Goal: Register for event/course

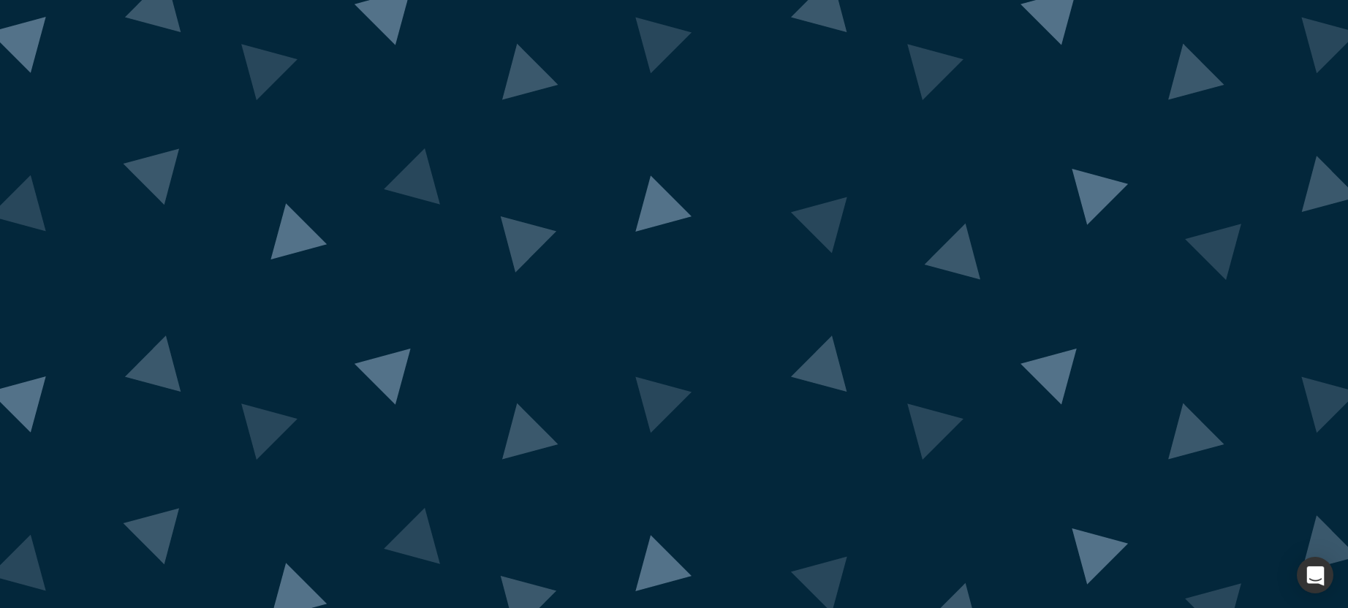
scroll to position [20, 0]
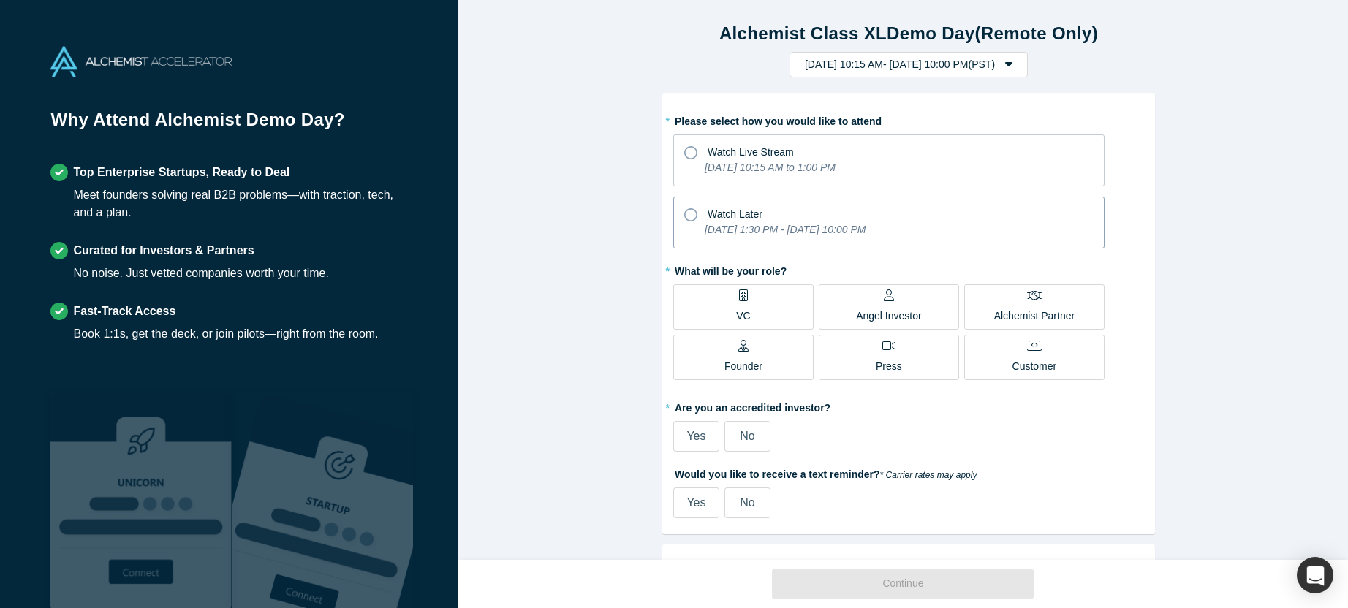
click at [684, 216] on icon at bounding box center [690, 214] width 13 height 13
click at [0, 0] on input "Watch Later [DATE] 1:30 PM - [DATE] 10:00 PM" at bounding box center [0, 0] width 0 height 0
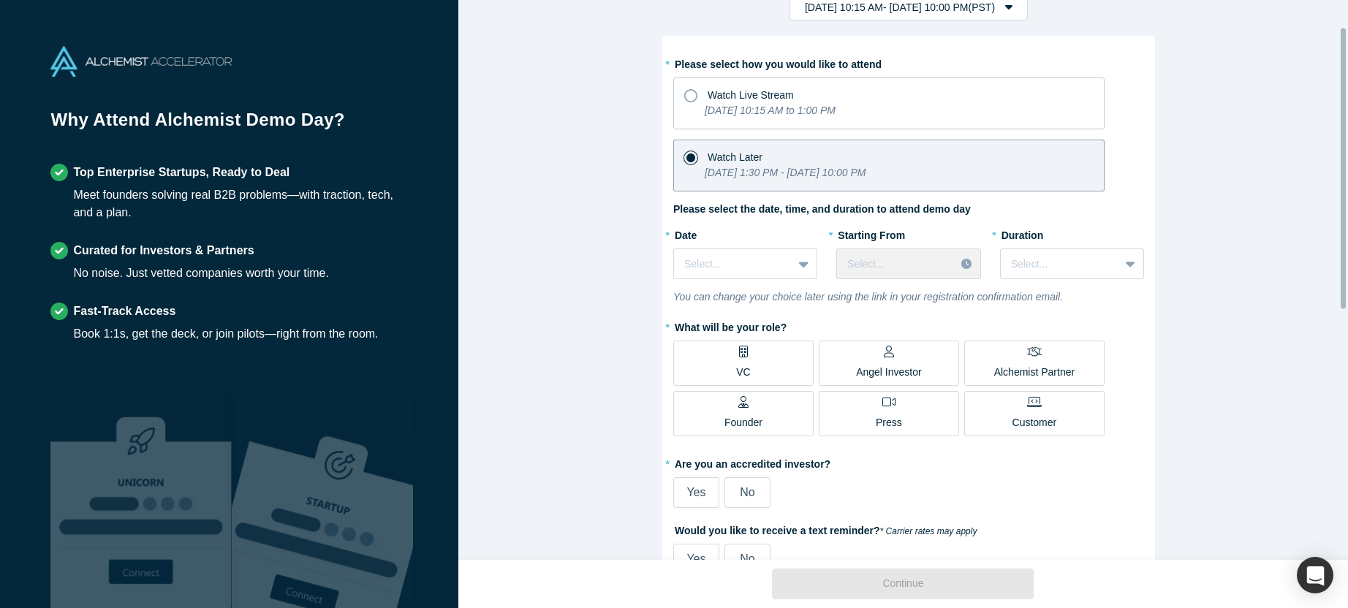
scroll to position [53, 0]
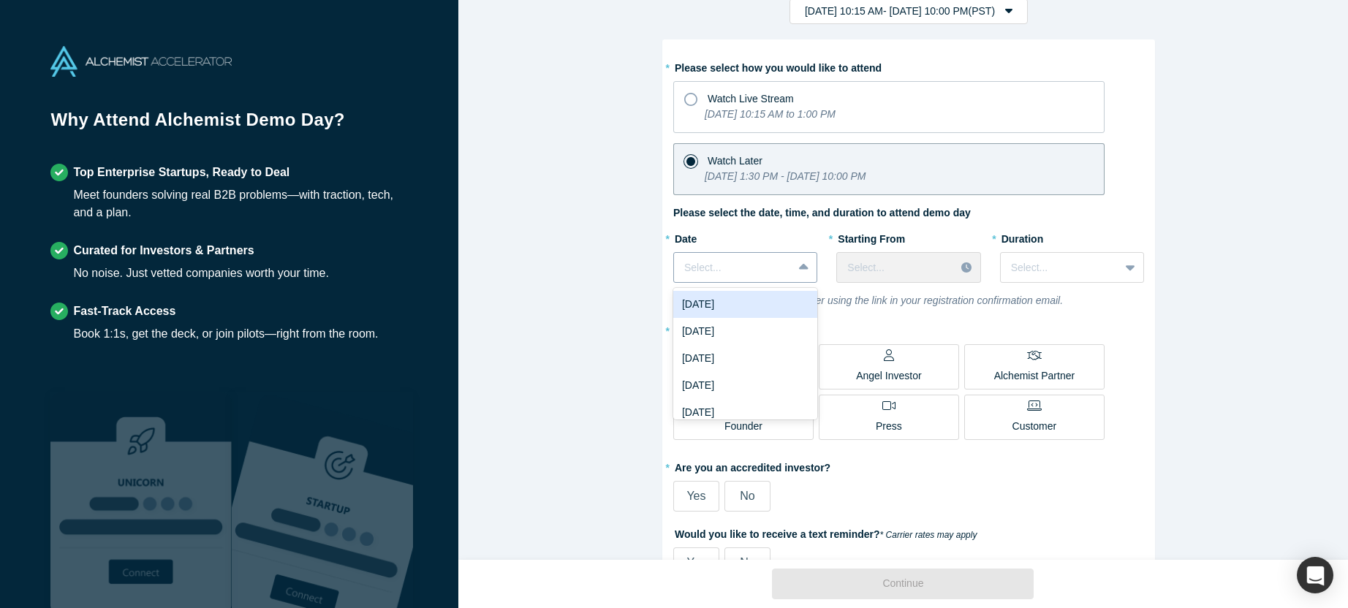
click at [801, 271] on icon at bounding box center [804, 267] width 10 height 15
click at [771, 331] on div "[DATE]" at bounding box center [745, 331] width 144 height 27
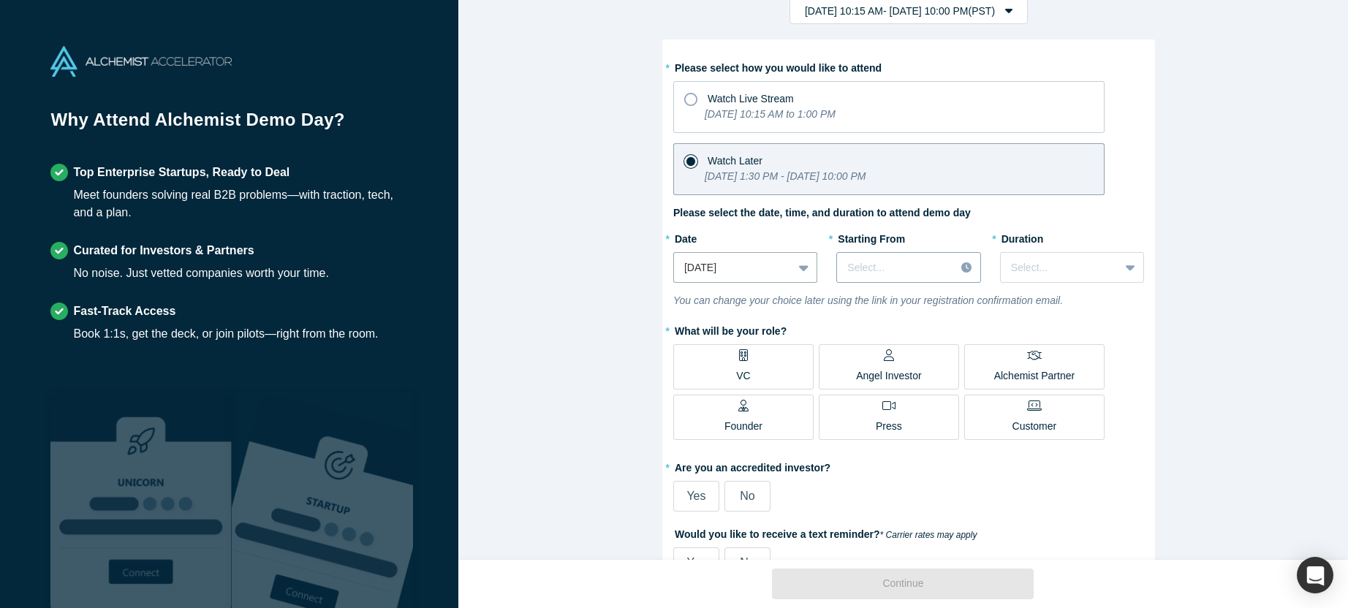
click at [923, 269] on div at bounding box center [895, 268] width 97 height 18
click at [912, 298] on div "9:00 AM (PST)" at bounding box center [908, 296] width 144 height 27
click at [1126, 269] on icon at bounding box center [1131, 267] width 10 height 15
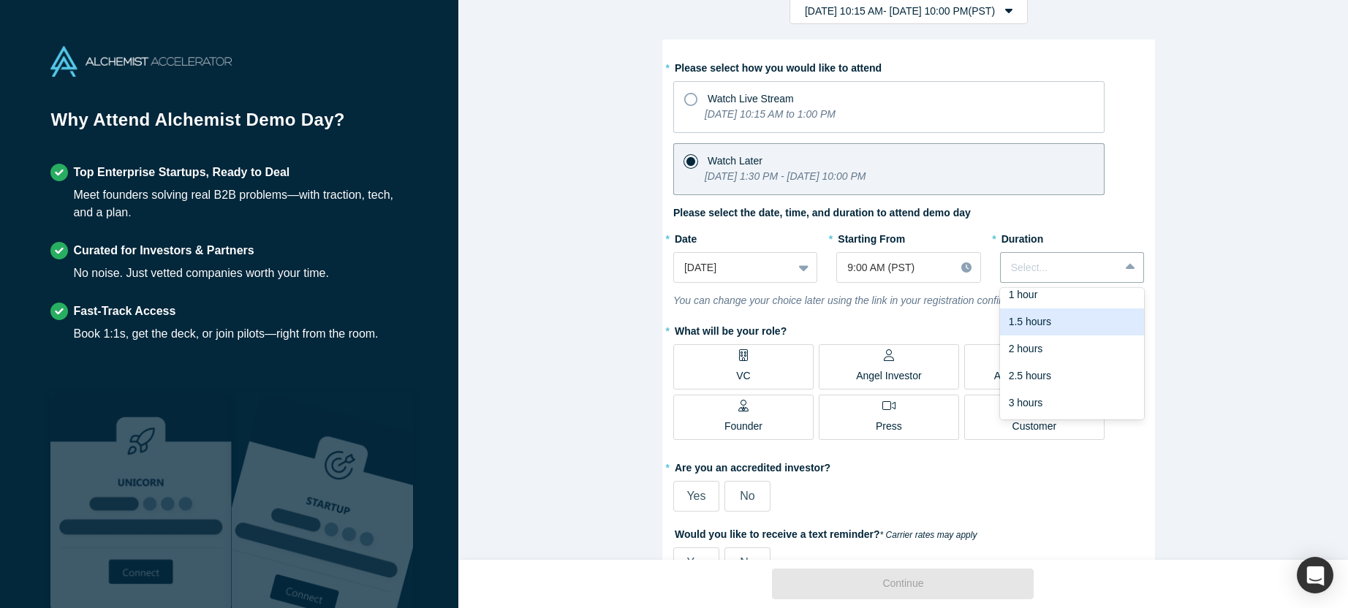
click at [1111, 219] on div "* Please select how you would like to attend Watch Live Stream [DATE] 10:15 AM …" at bounding box center [908, 317] width 471 height 523
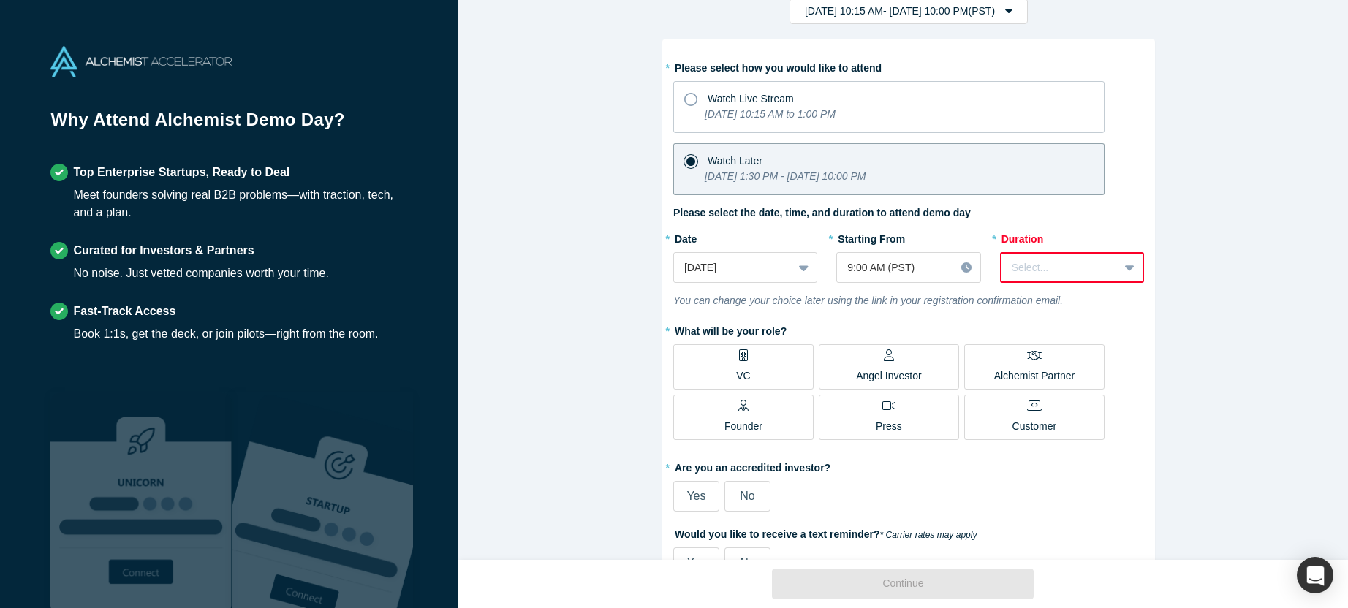
click at [1125, 266] on icon at bounding box center [1130, 268] width 10 height 6
click at [1060, 409] on div "3 hours" at bounding box center [1072, 403] width 144 height 27
click at [799, 270] on icon at bounding box center [804, 267] width 10 height 15
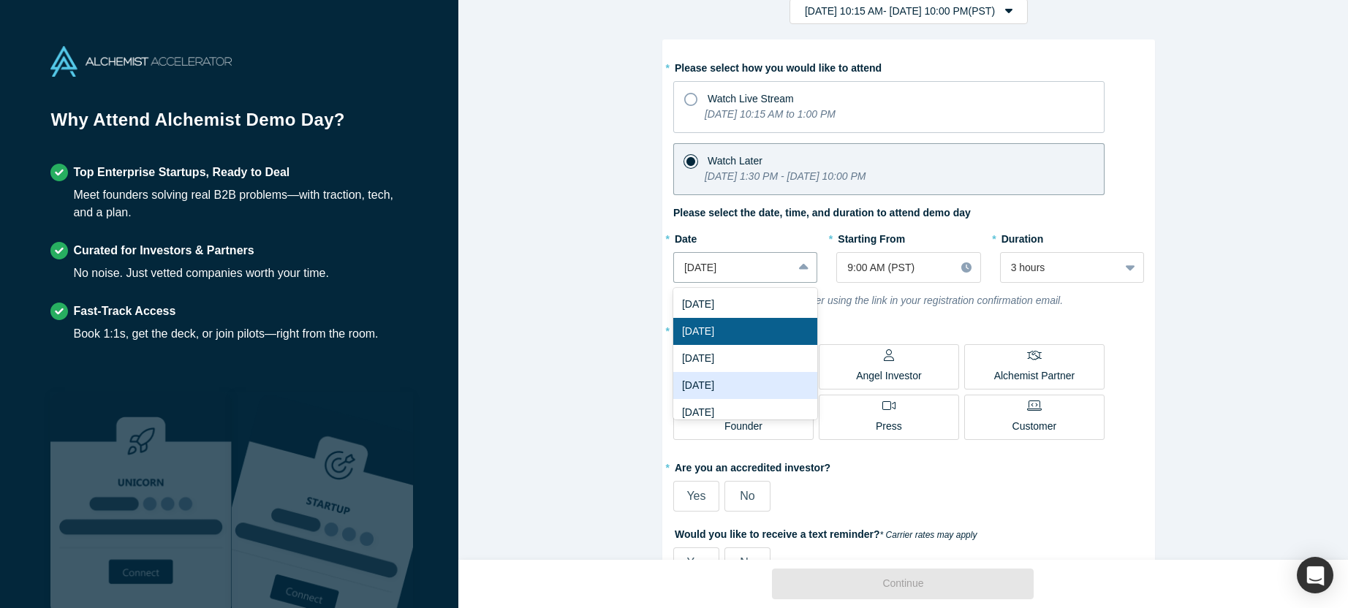
click at [758, 386] on div "[DATE]" at bounding box center [745, 385] width 144 height 27
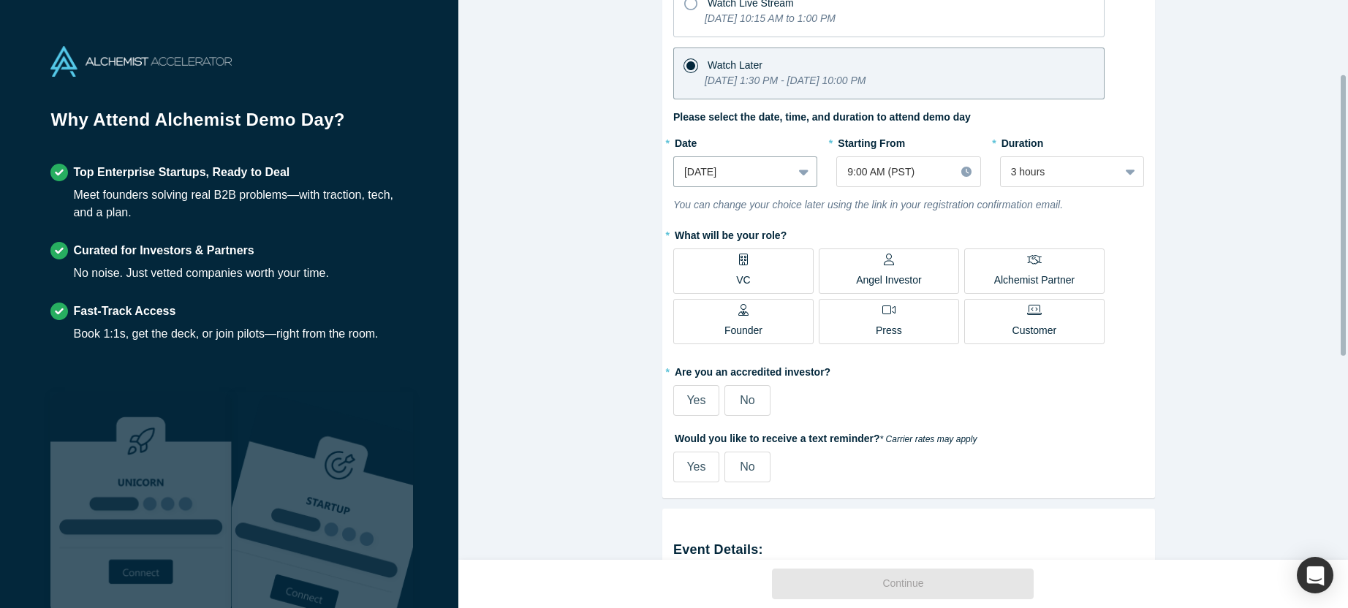
scroll to position [148, 0]
click at [875, 268] on div "Angel Investor" at bounding box center [889, 272] width 66 height 34
click at [0, 0] on input "Angel Investor" at bounding box center [0, 0] width 0 height 0
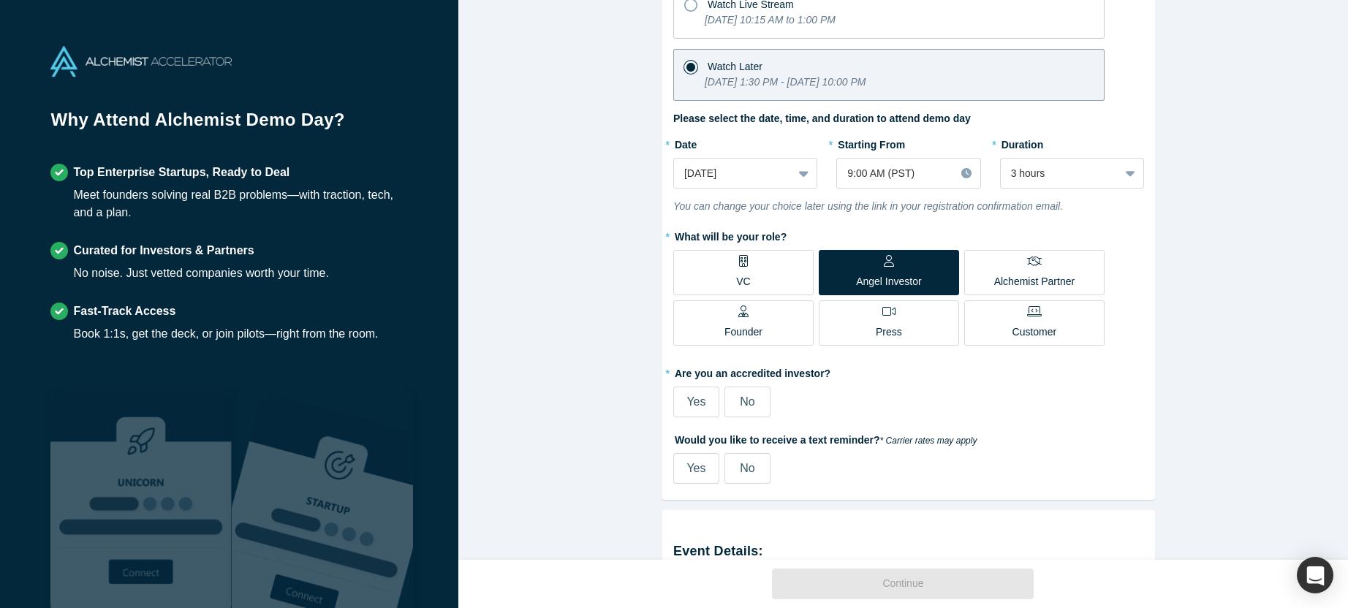
click at [694, 409] on div "Yes" at bounding box center [696, 402] width 19 height 18
click at [0, 0] on input "Yes" at bounding box center [0, 0] width 0 height 0
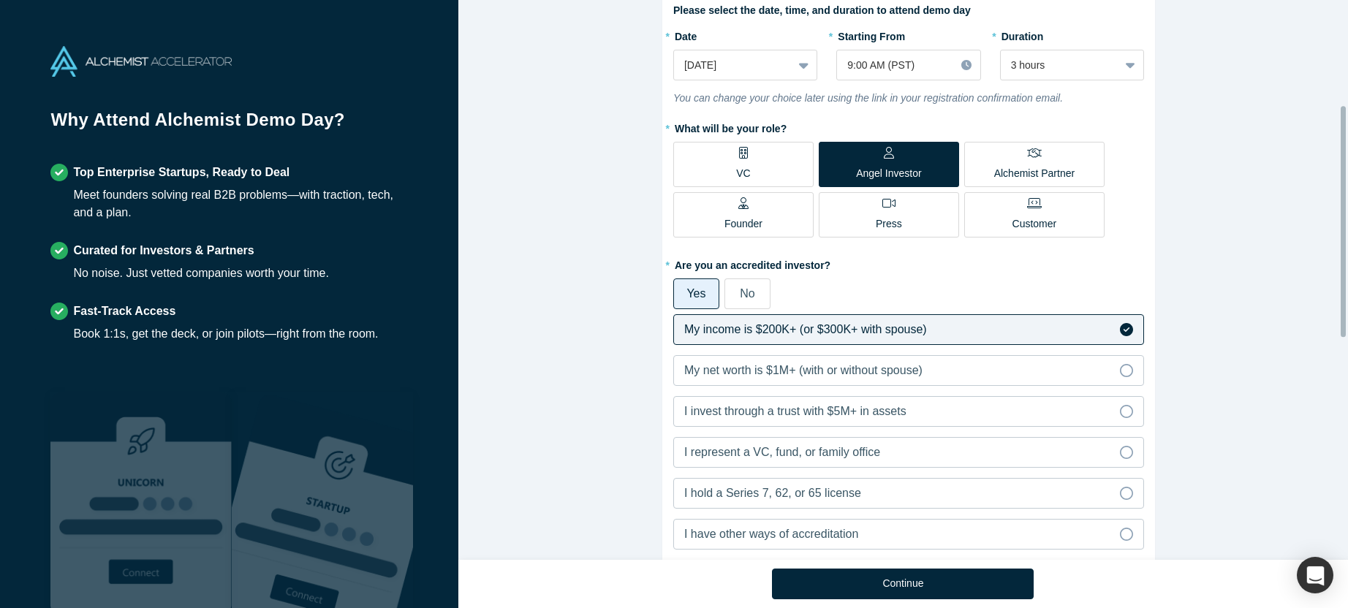
scroll to position [260, 0]
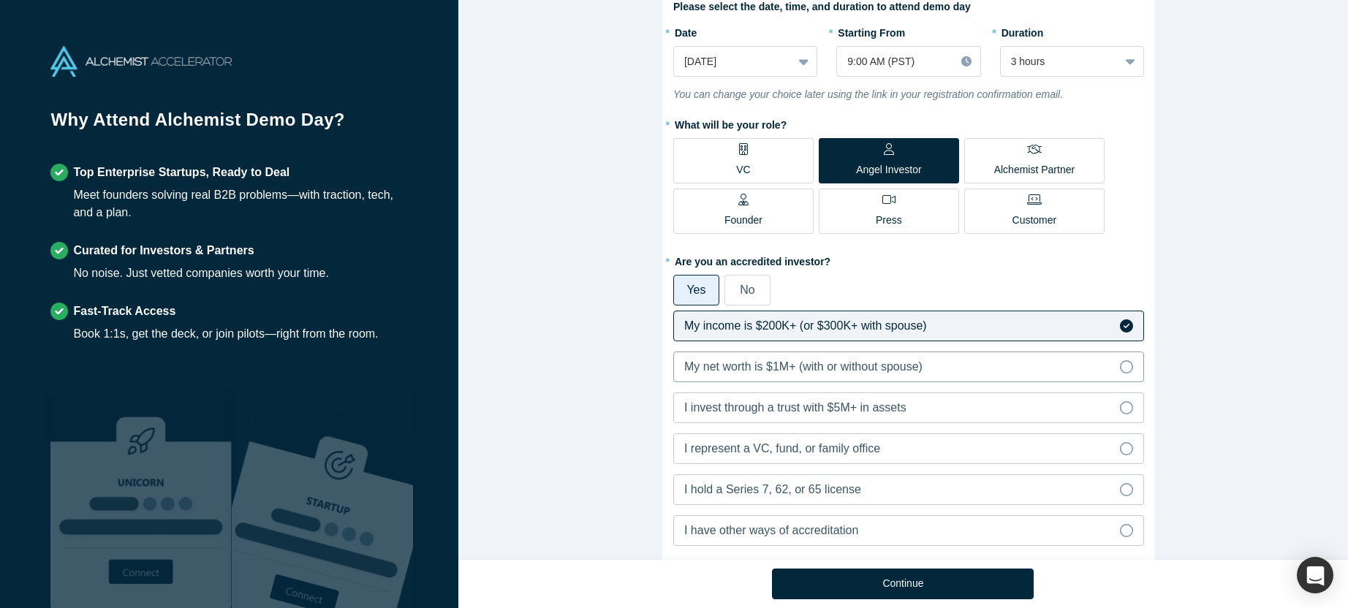
click at [1120, 367] on icon at bounding box center [1126, 366] width 13 height 13
click at [0, 0] on input "My net worth is $1M+ (with or without spouse)" at bounding box center [0, 0] width 0 height 0
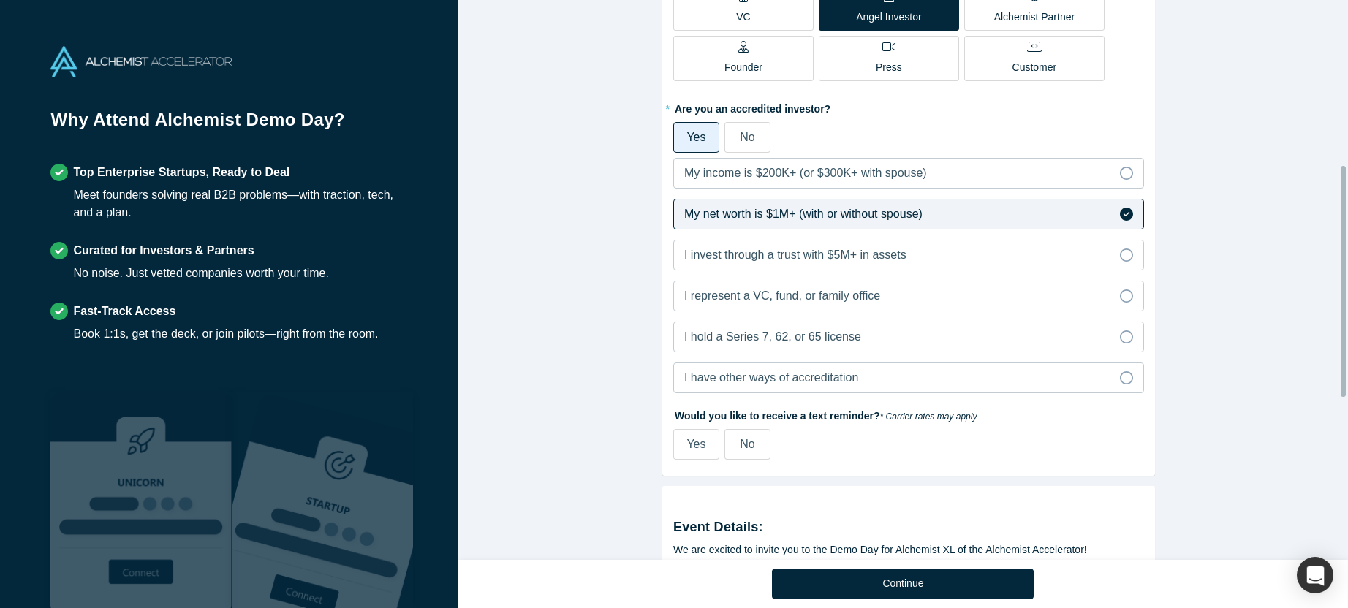
scroll to position [416, 0]
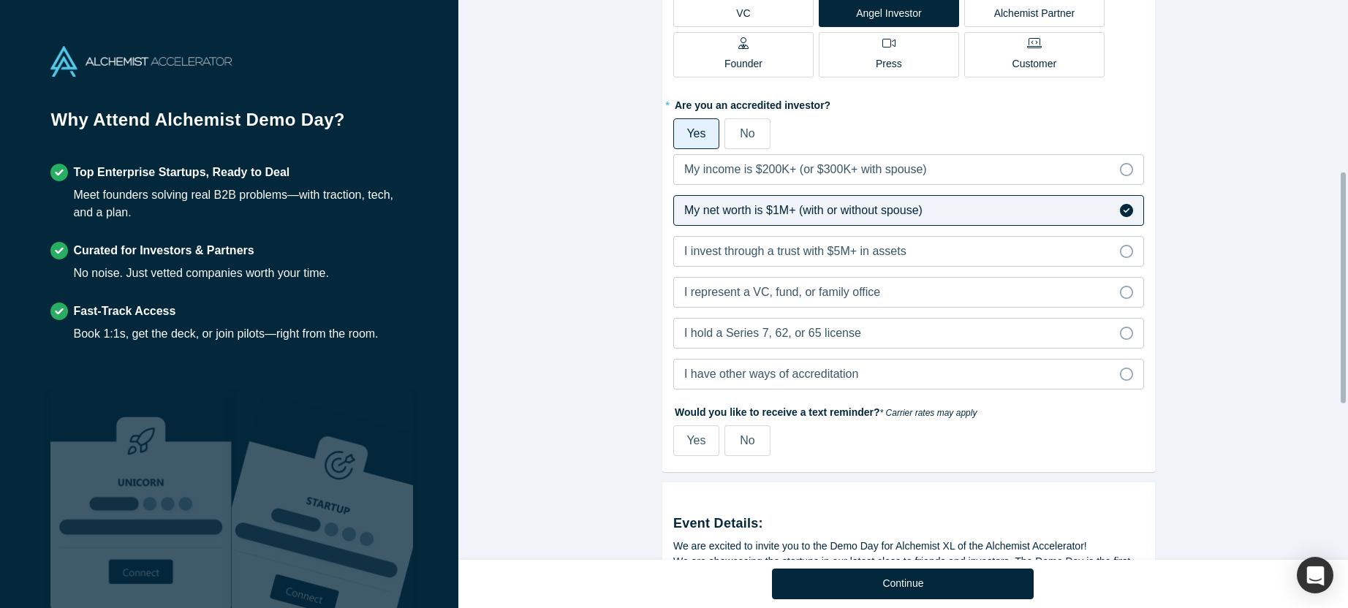
click at [746, 442] on span "No" at bounding box center [747, 440] width 15 height 12
click at [0, 0] on input "No" at bounding box center [0, 0] width 0 height 0
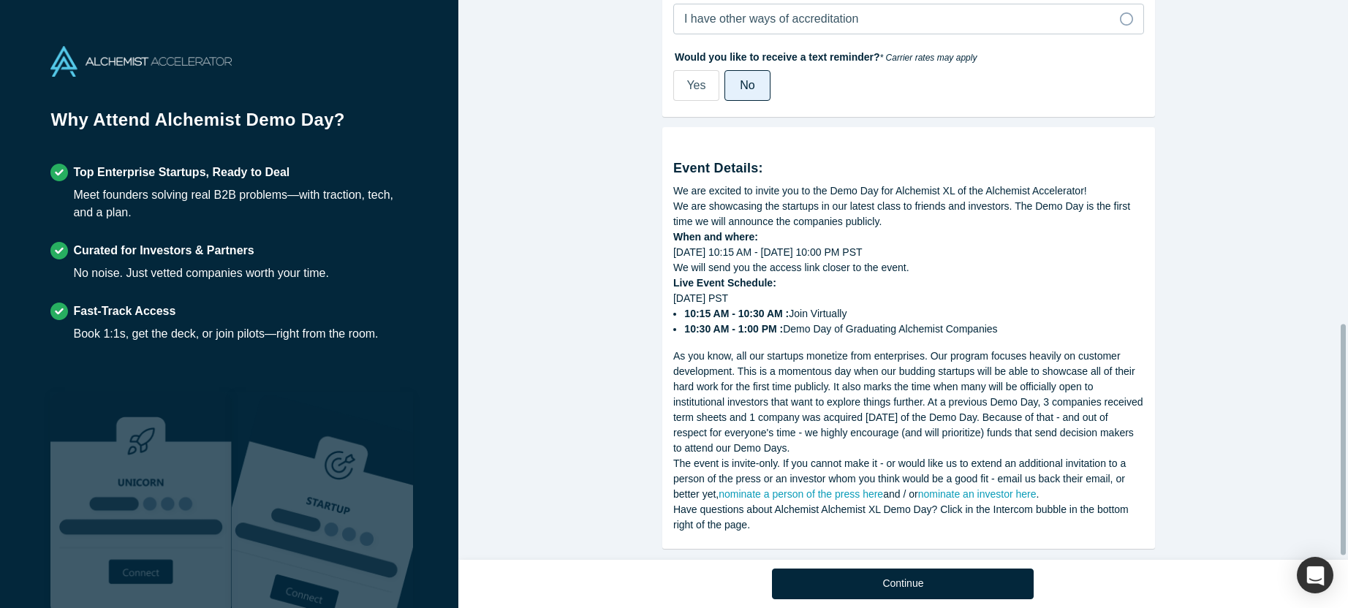
scroll to position [794, 0]
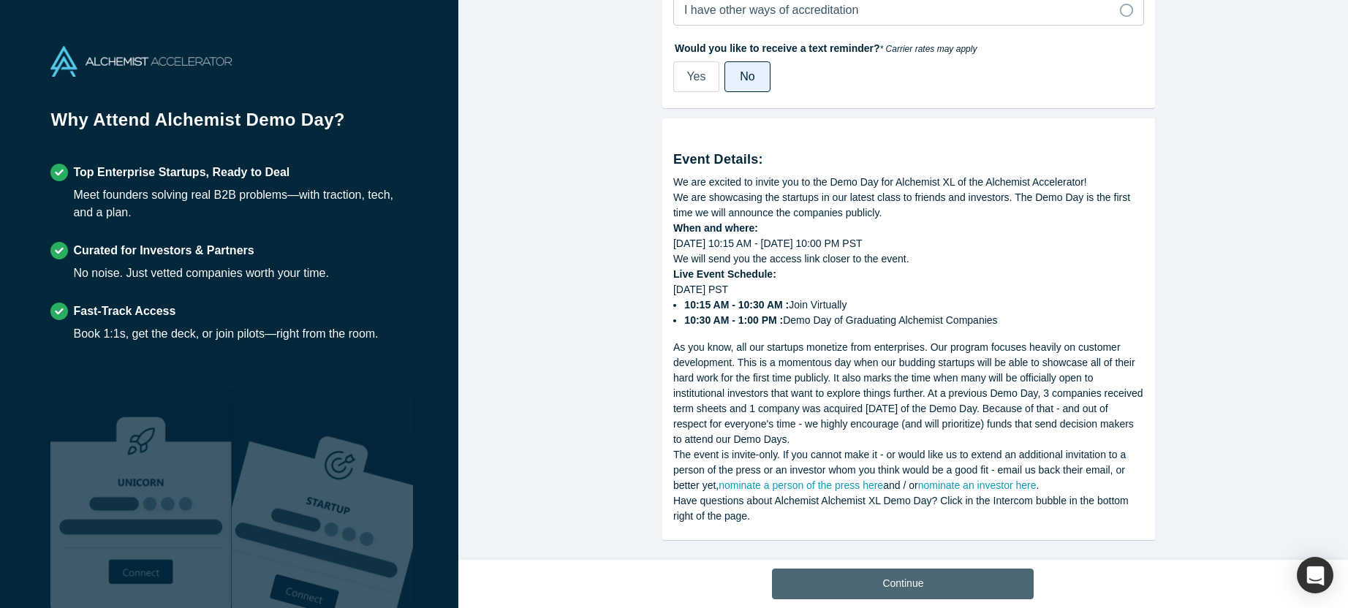
click at [970, 578] on button "Continue" at bounding box center [903, 584] width 262 height 31
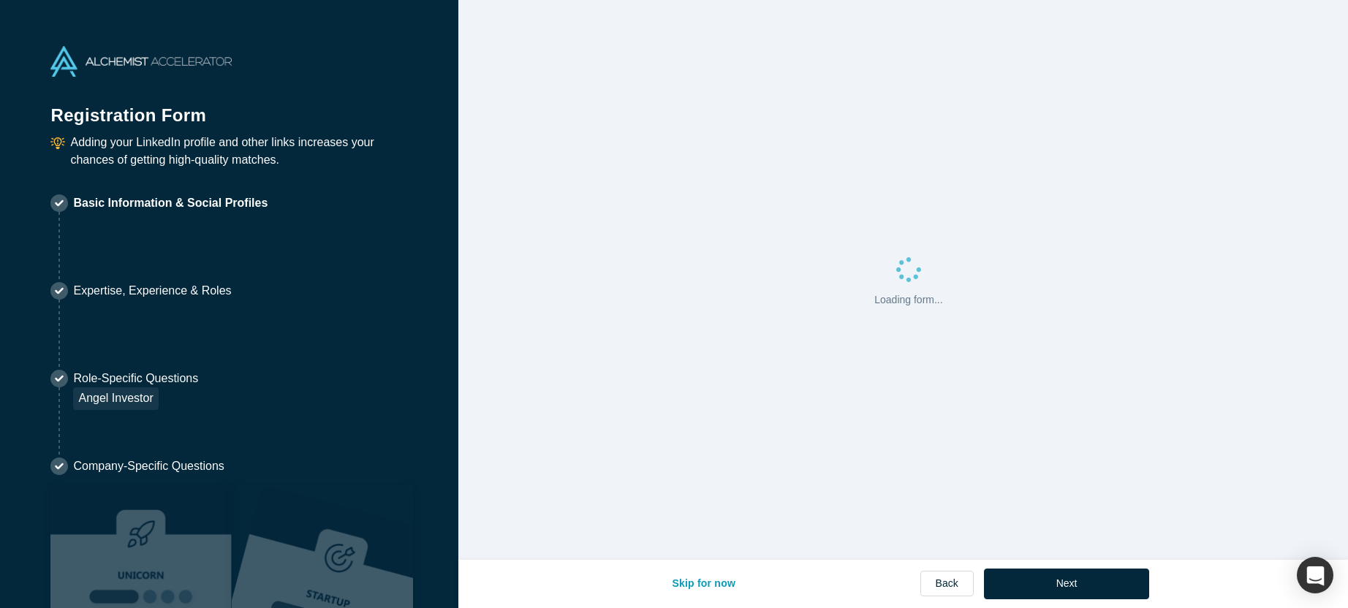
select select "US"
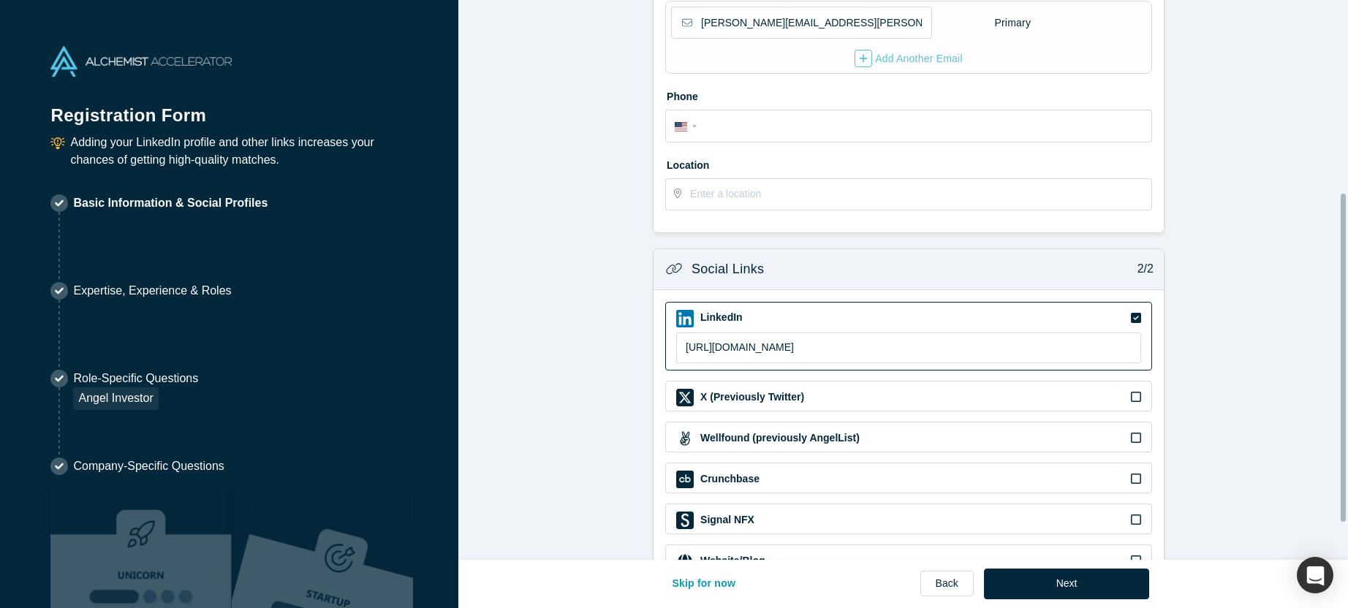
scroll to position [344, 0]
click at [801, 190] on input "text" at bounding box center [920, 192] width 461 height 31
click at [1258, 247] on form "Contact Info 1/2 Zoom Save Remove Upload New * First name [PERSON_NAME] * Last …" at bounding box center [908, 128] width 901 height 915
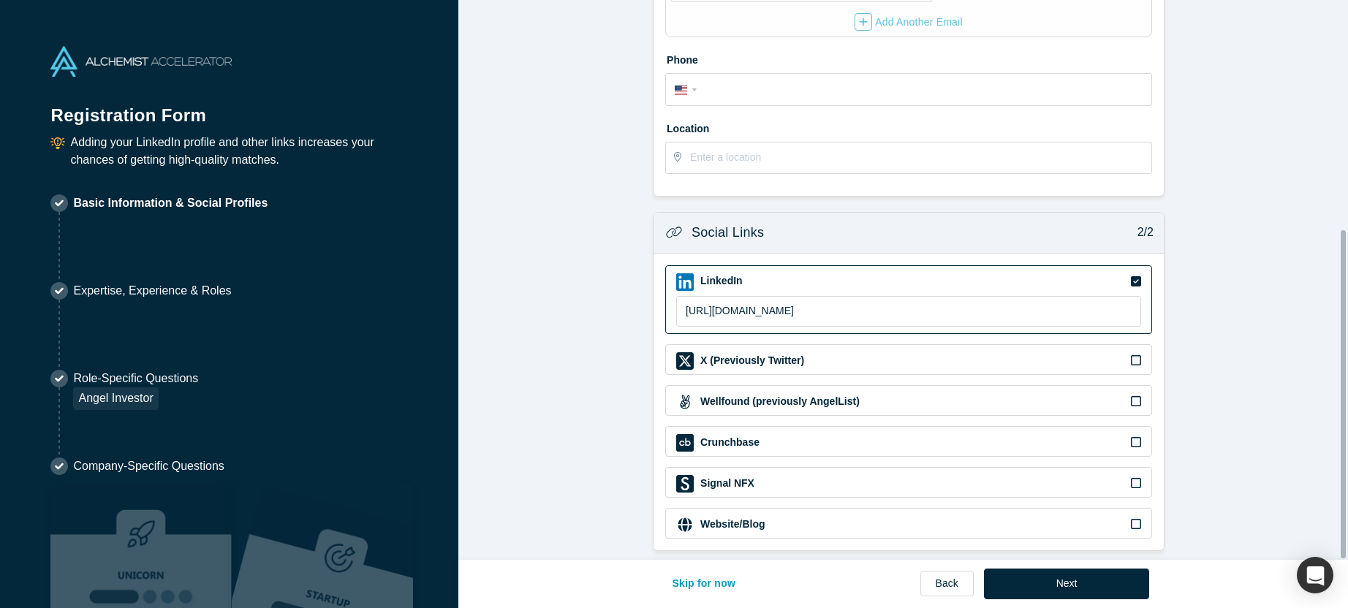
scroll to position [391, 0]
click at [1111, 586] on button "Next" at bounding box center [1067, 584] width 166 height 31
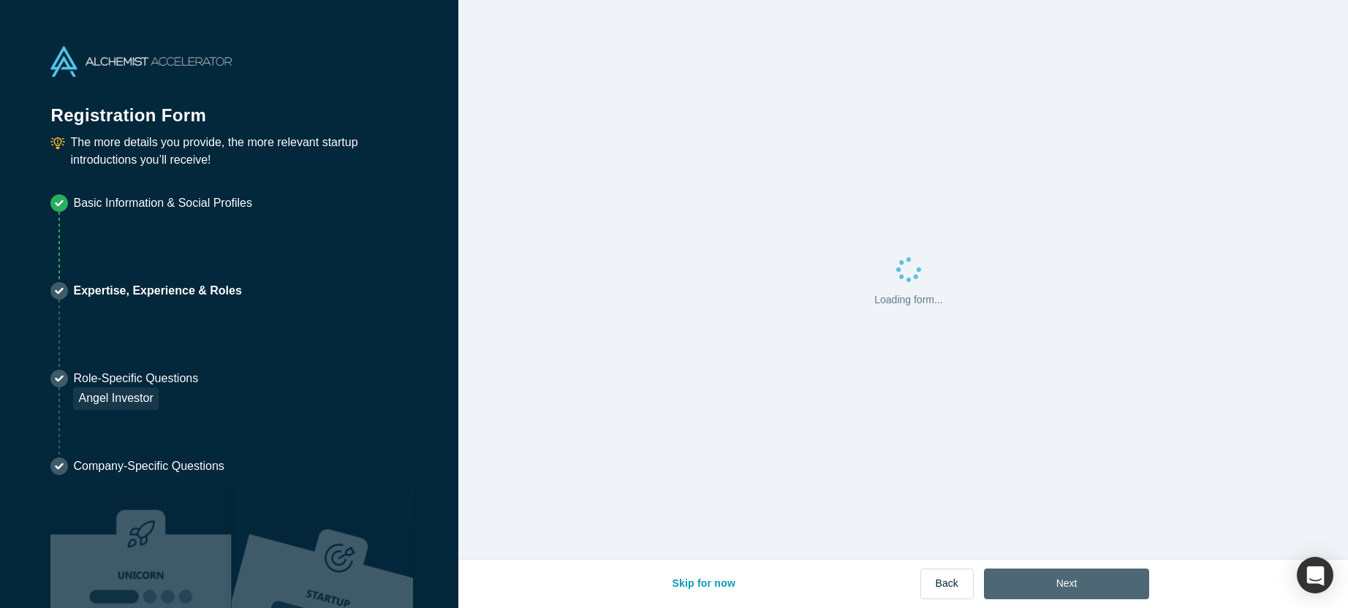
scroll to position [0, 0]
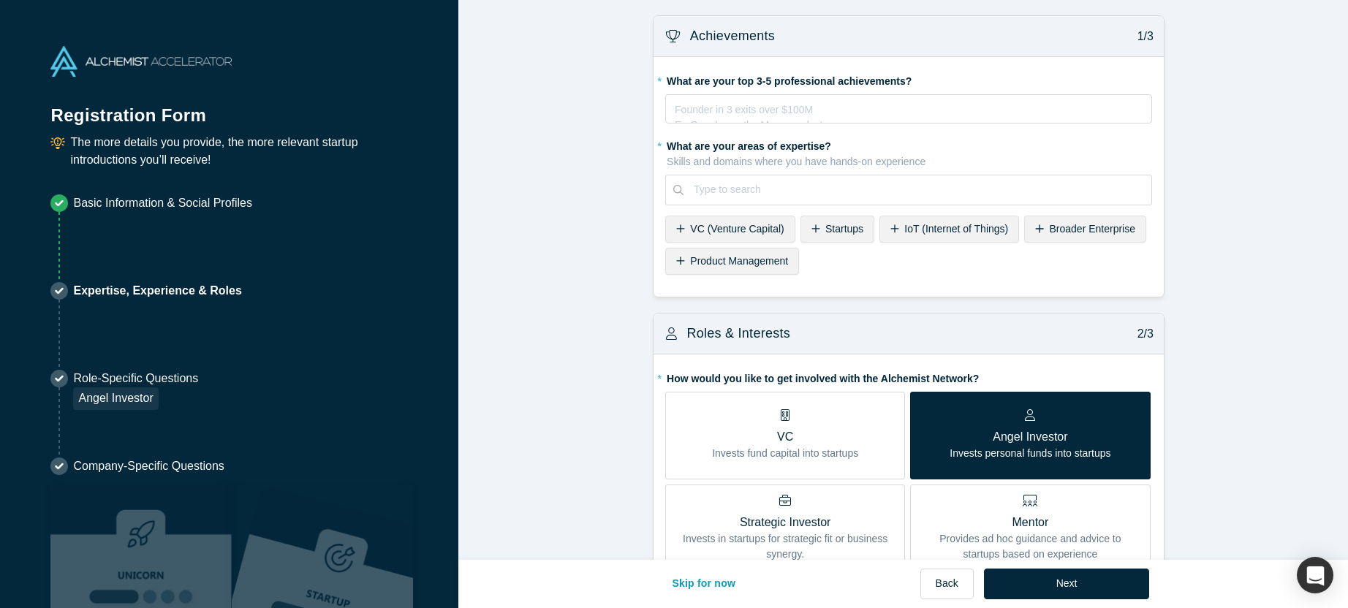
click at [812, 230] on icon at bounding box center [816, 229] width 9 height 10
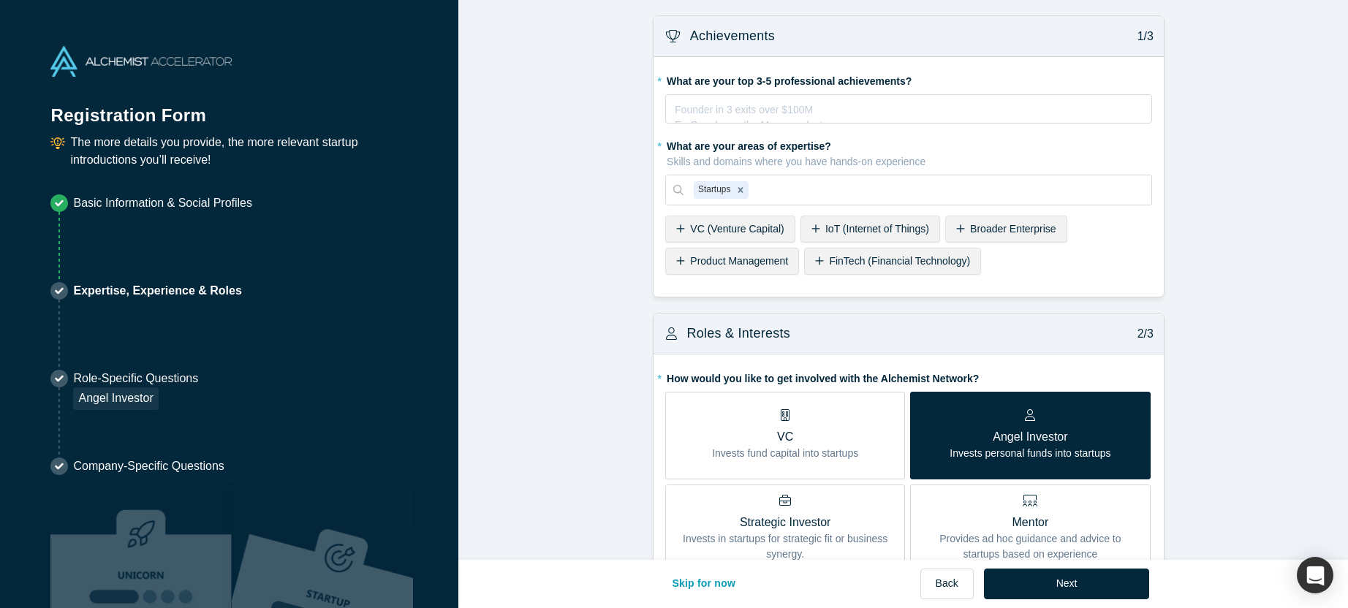
click at [817, 263] on icon at bounding box center [819, 261] width 9 height 10
click at [979, 188] on div at bounding box center [1019, 190] width 244 height 18
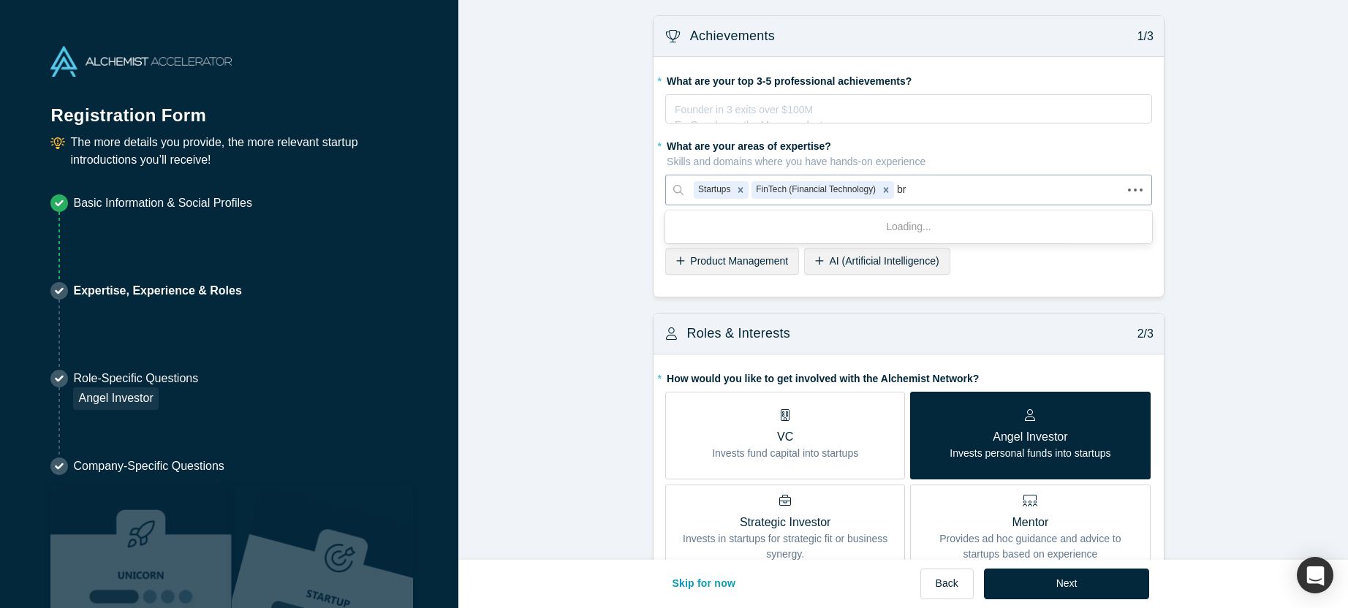
type input "bra"
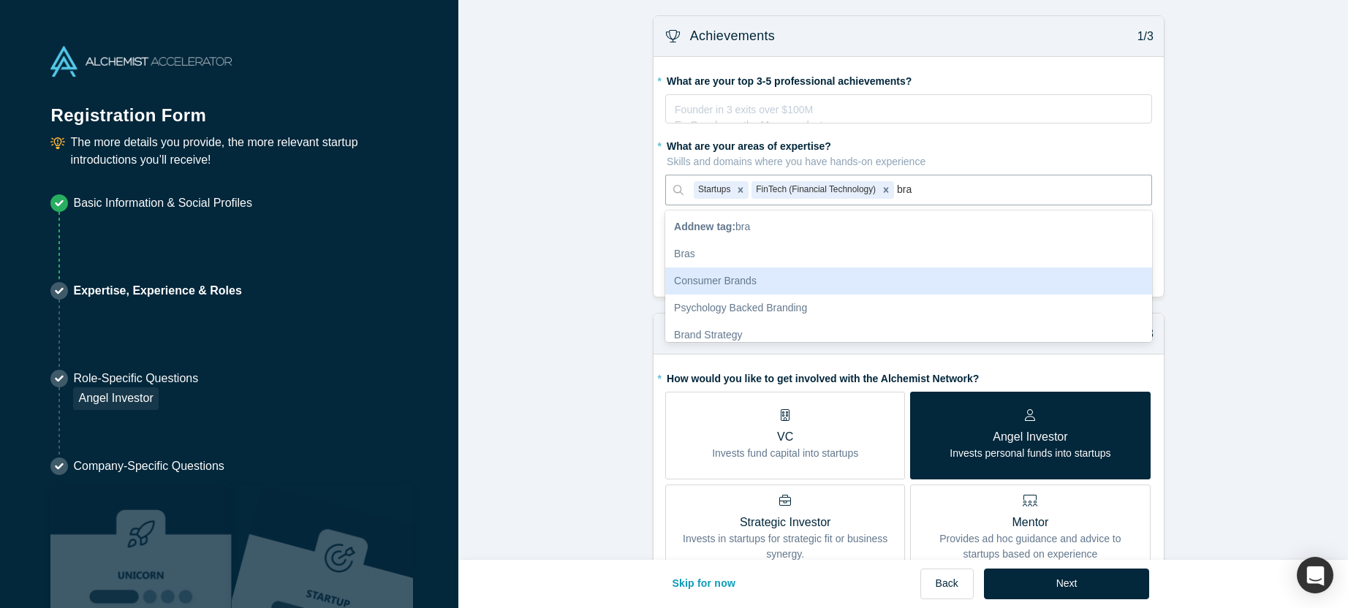
click at [826, 280] on div "Consumer Brands" at bounding box center [908, 281] width 487 height 27
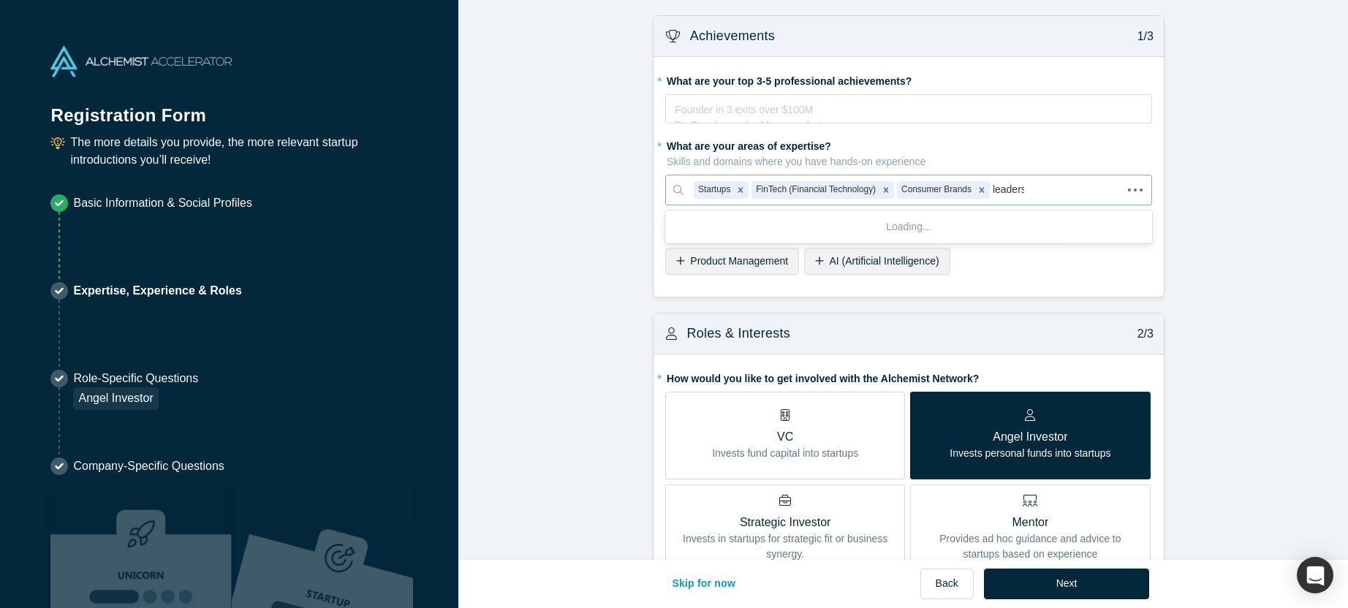
type input "leadersh"
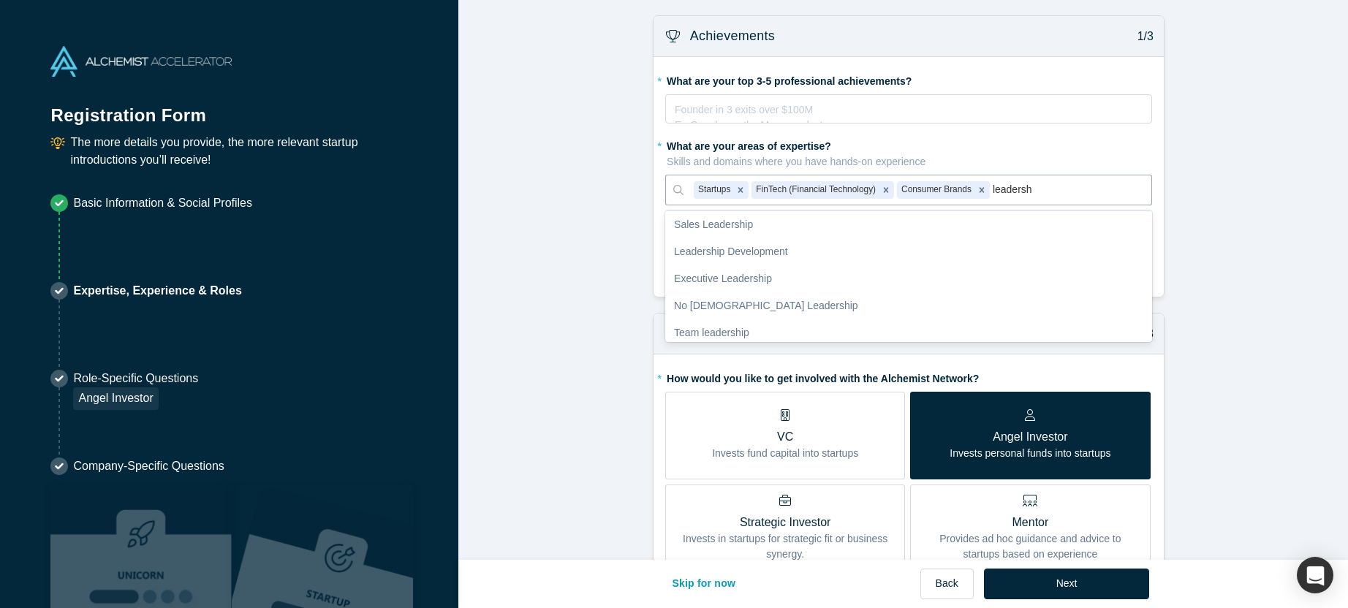
scroll to position [64, 0]
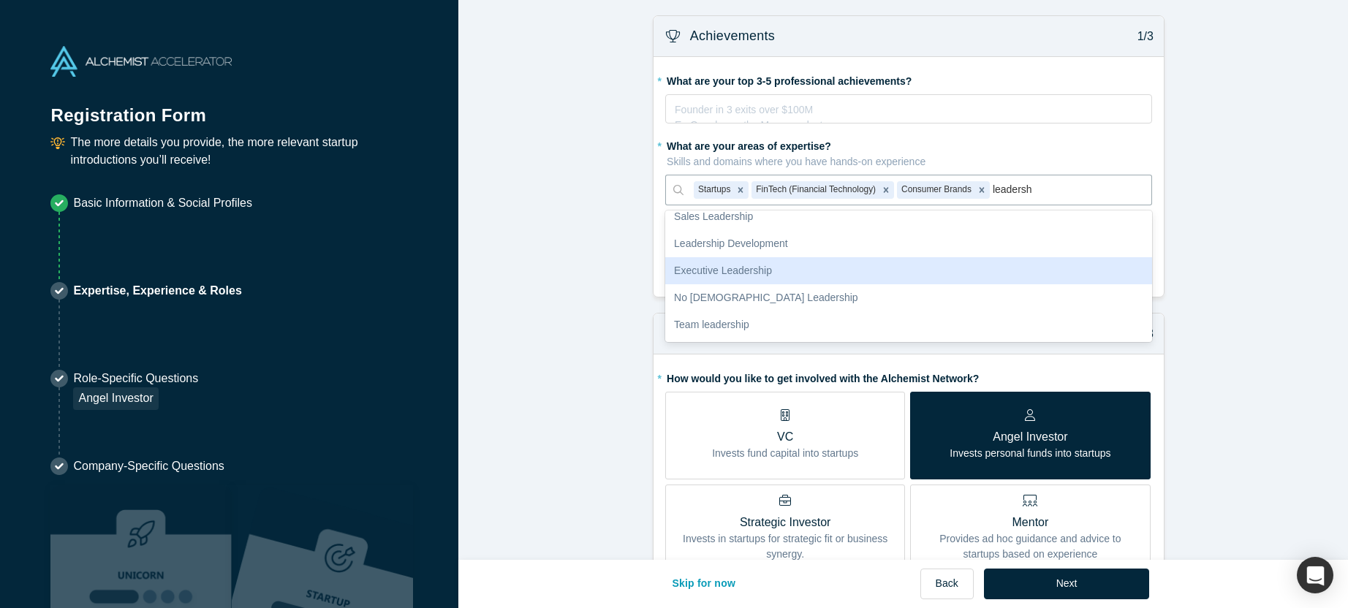
click at [907, 265] on div "Executive Leadership" at bounding box center [908, 270] width 487 height 27
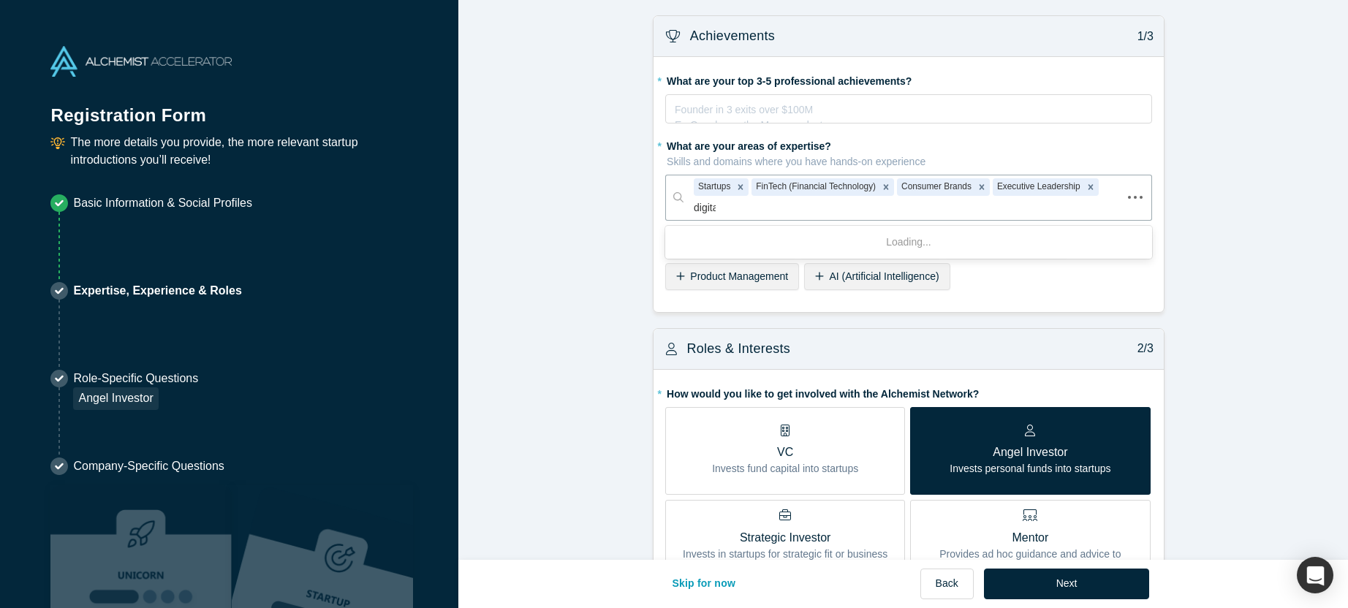
type input "digital"
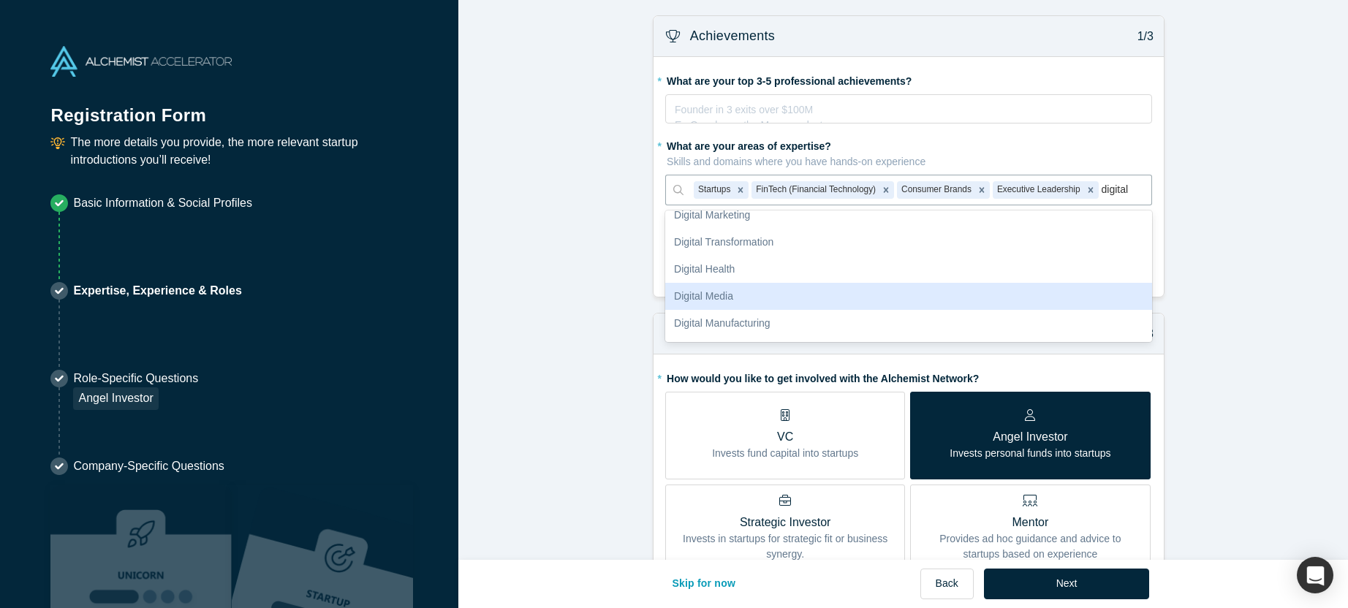
scroll to position [145, 0]
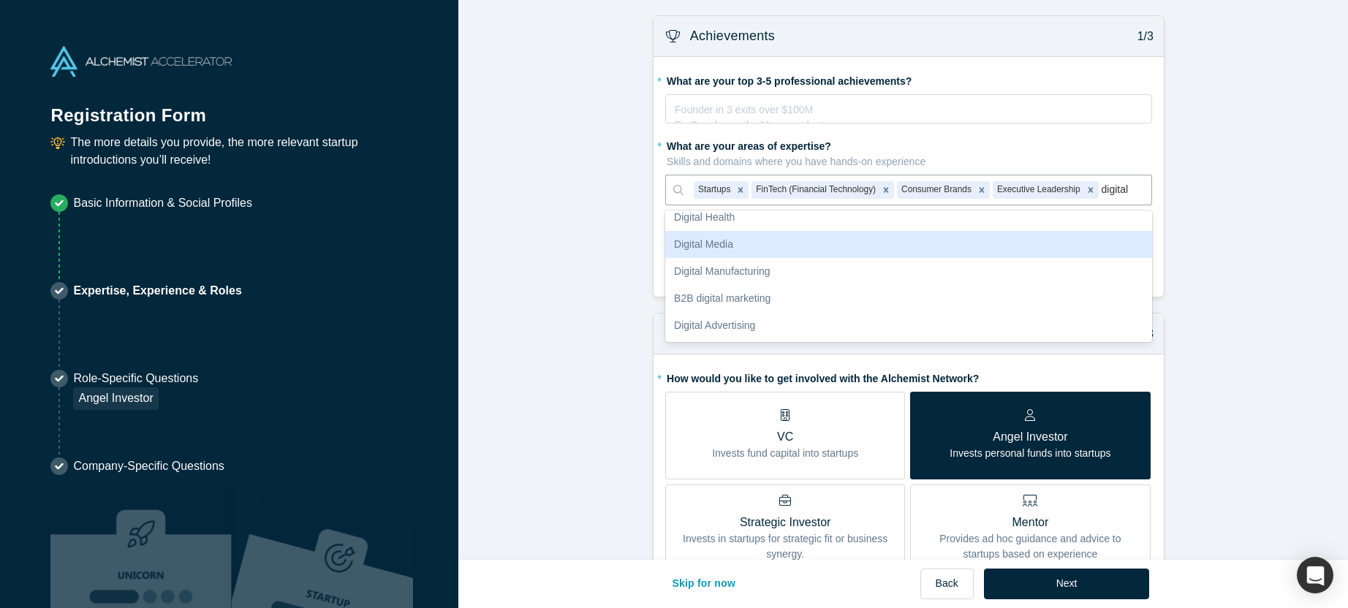
click at [936, 251] on div "Digital Media" at bounding box center [908, 244] width 487 height 27
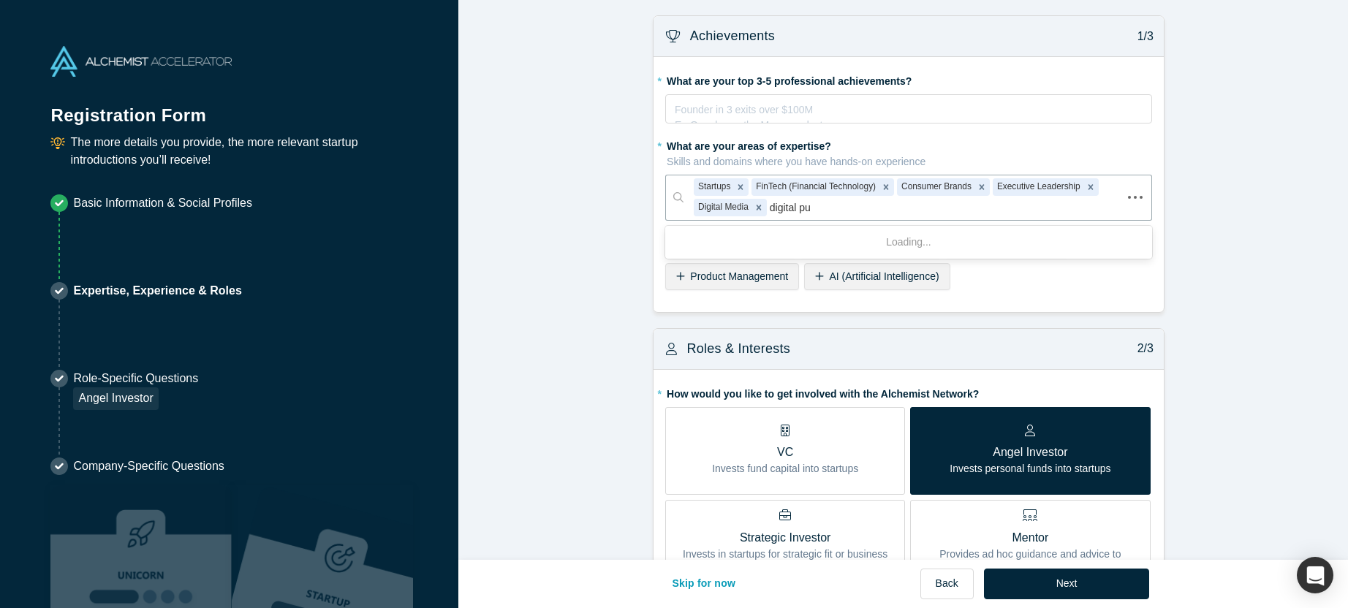
type input "digital pub"
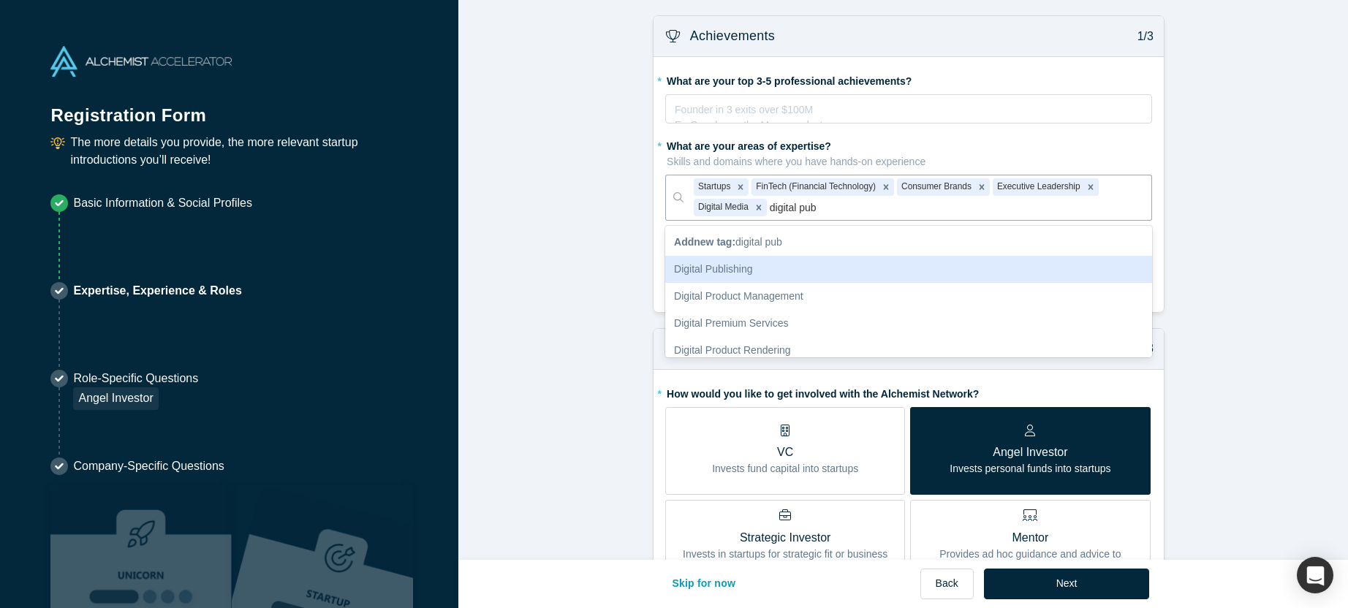
click at [975, 272] on div "Digital Publishing" at bounding box center [908, 269] width 487 height 27
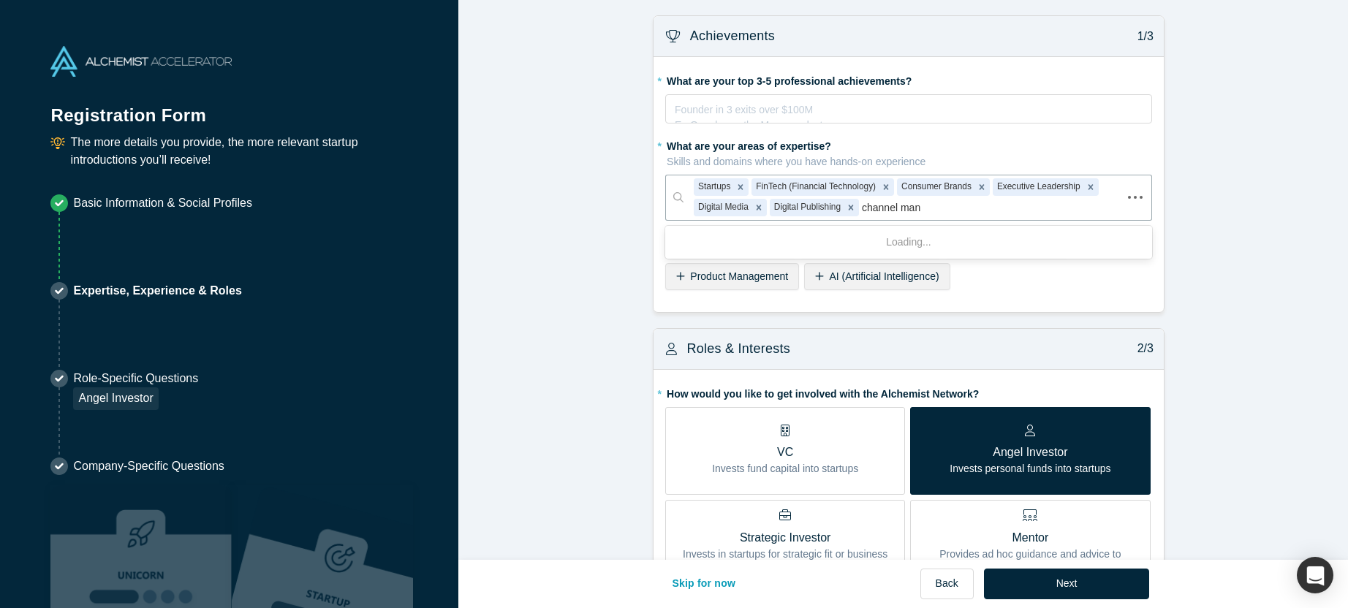
type input "channel mana"
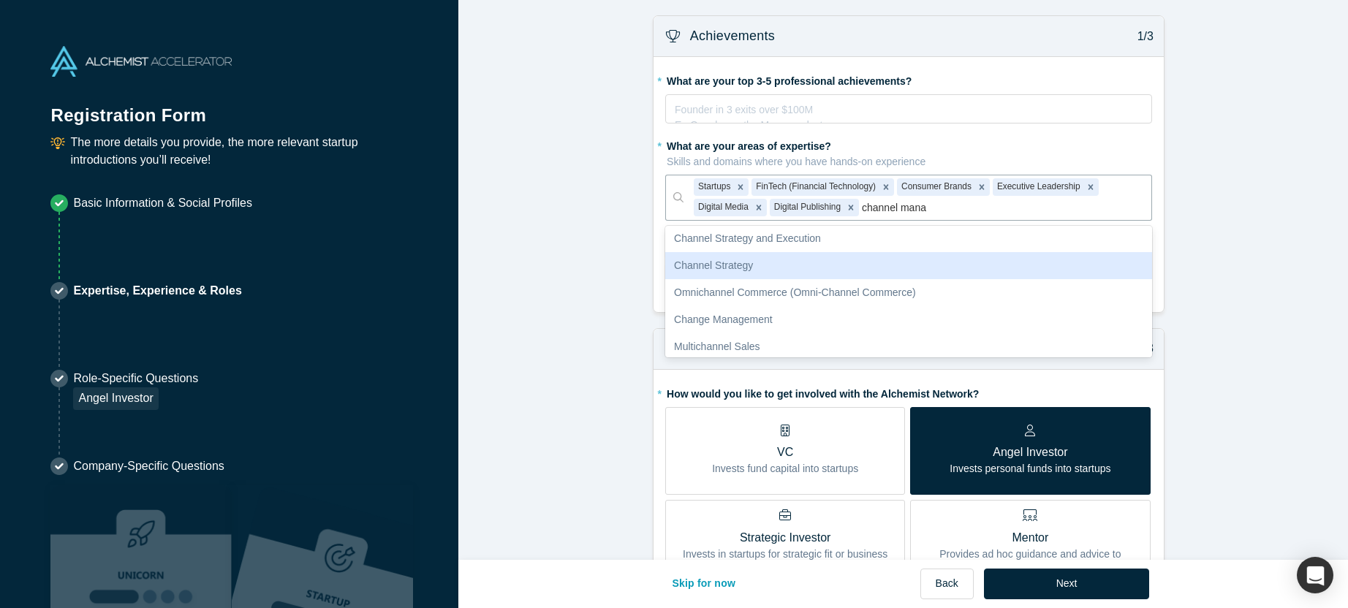
scroll to position [110, 0]
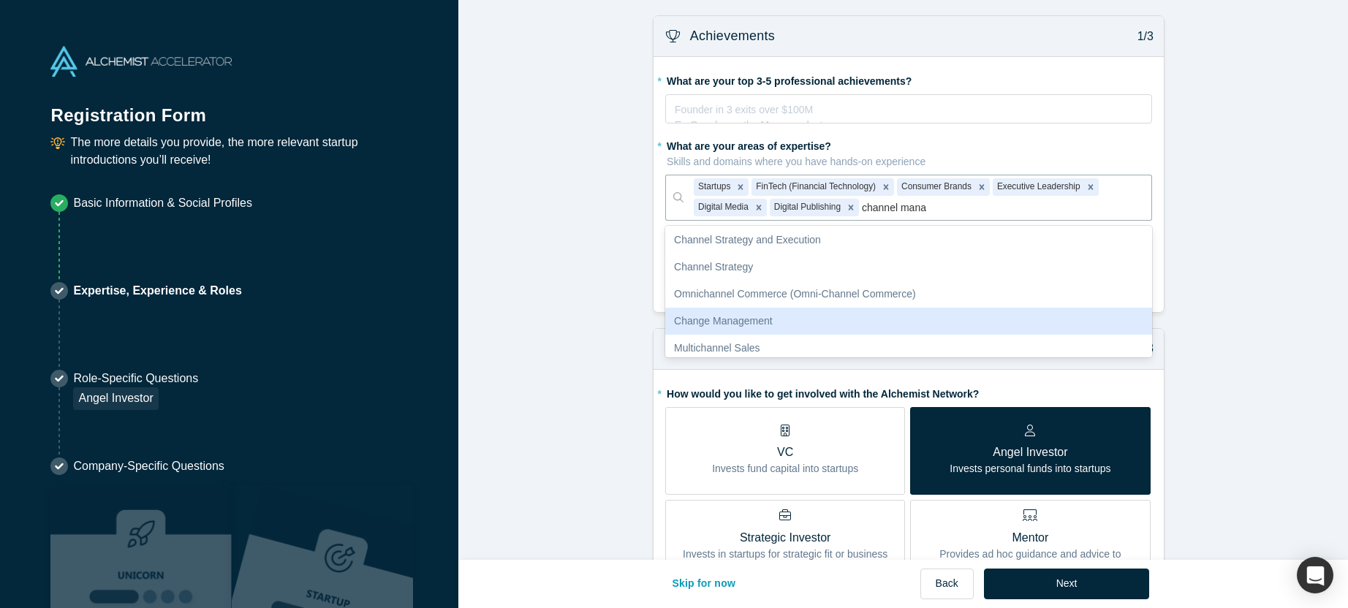
click at [972, 317] on div "Change Management" at bounding box center [908, 321] width 487 height 27
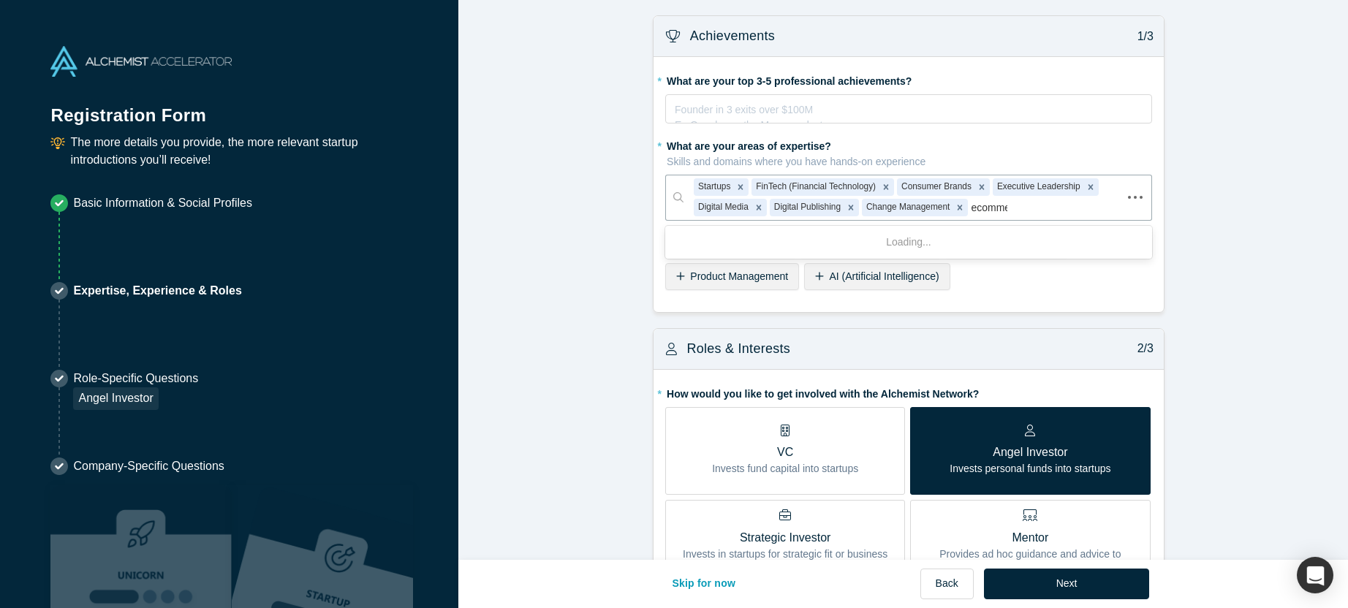
type input "ecommer"
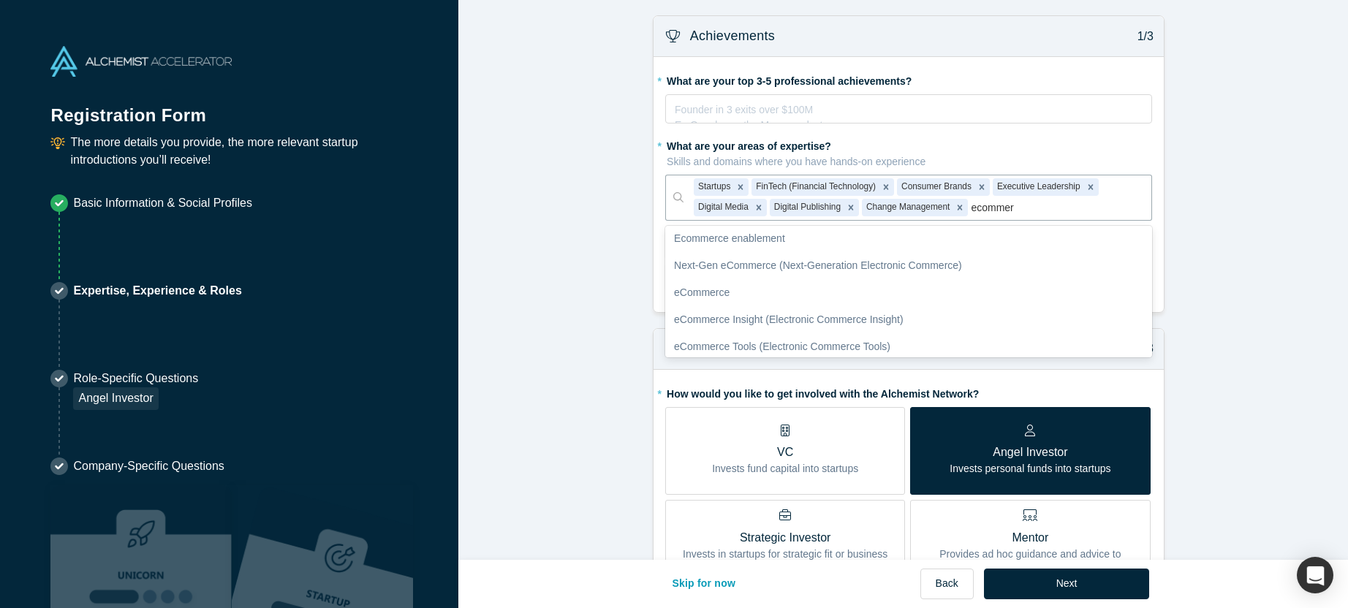
scroll to position [84, 0]
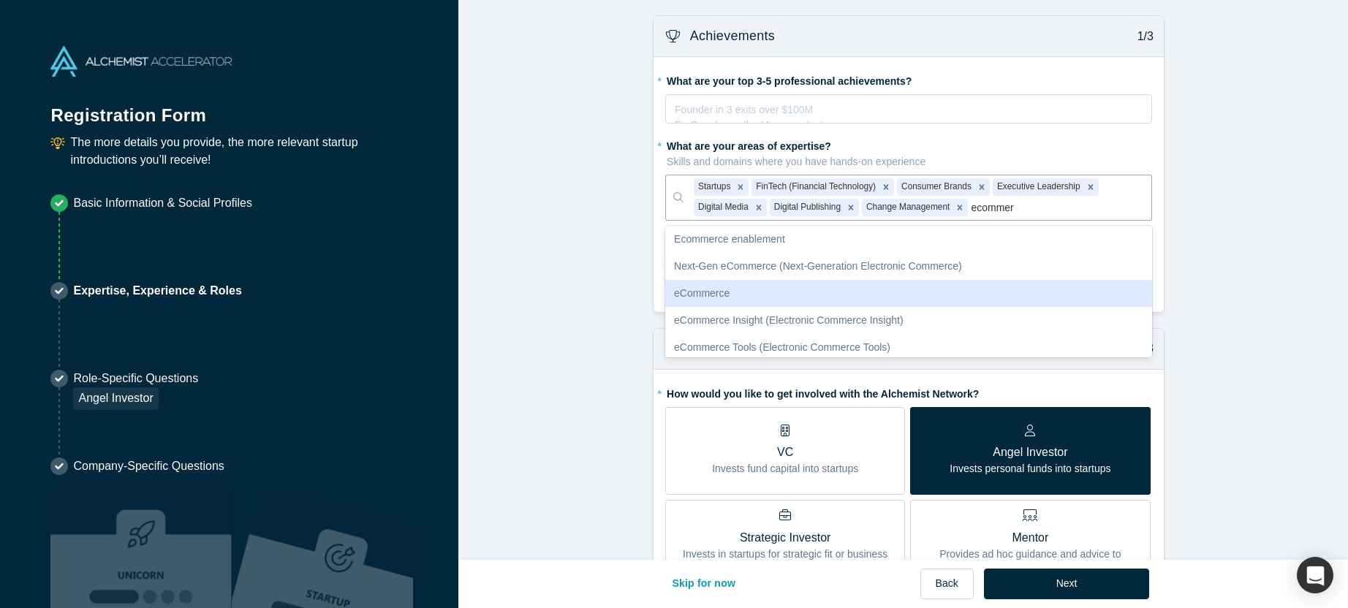
click at [970, 290] on div "eCommerce" at bounding box center [908, 293] width 487 height 27
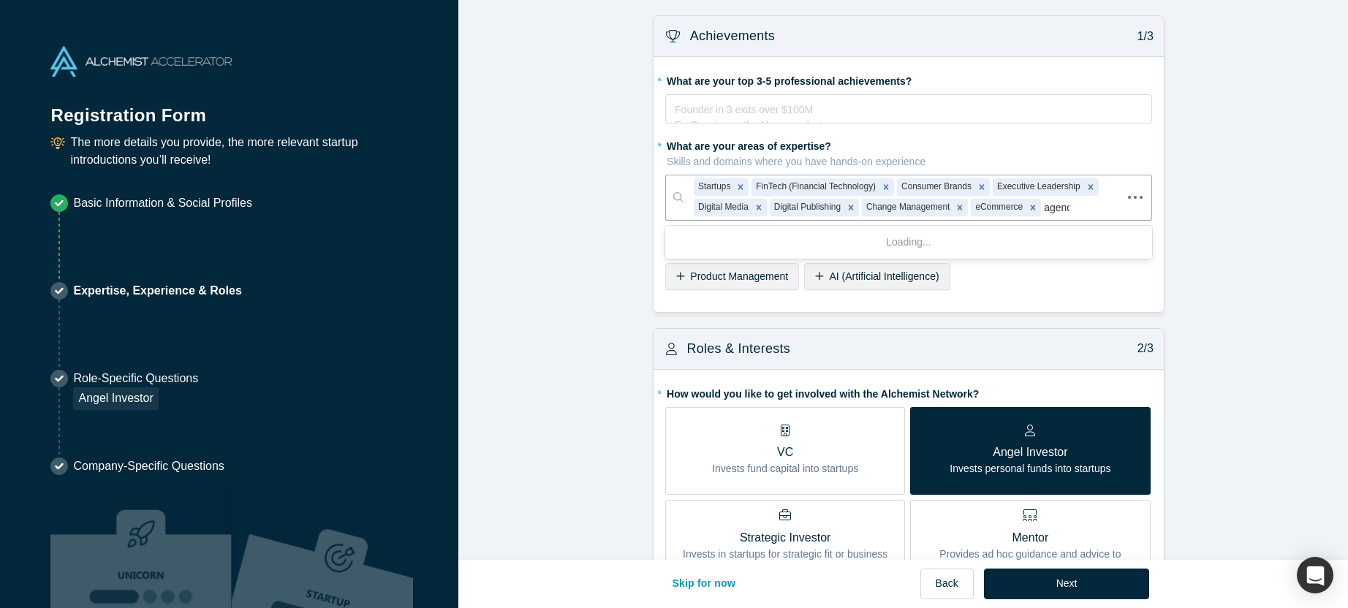
type input "agency"
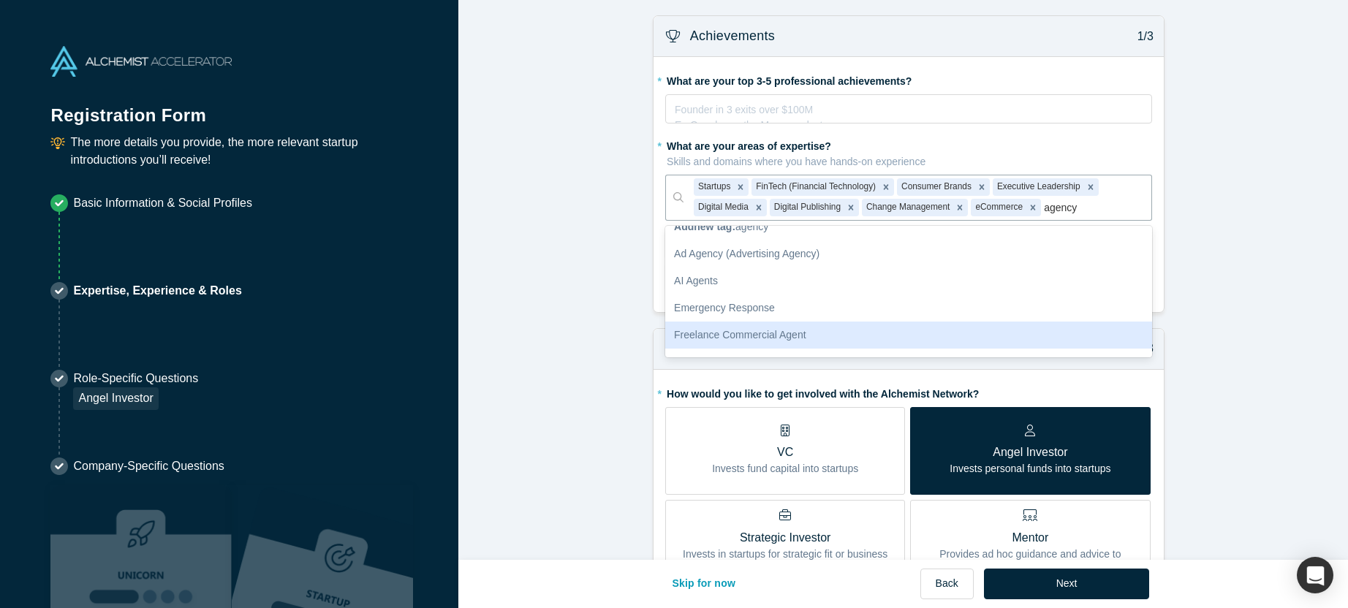
scroll to position [12, 0]
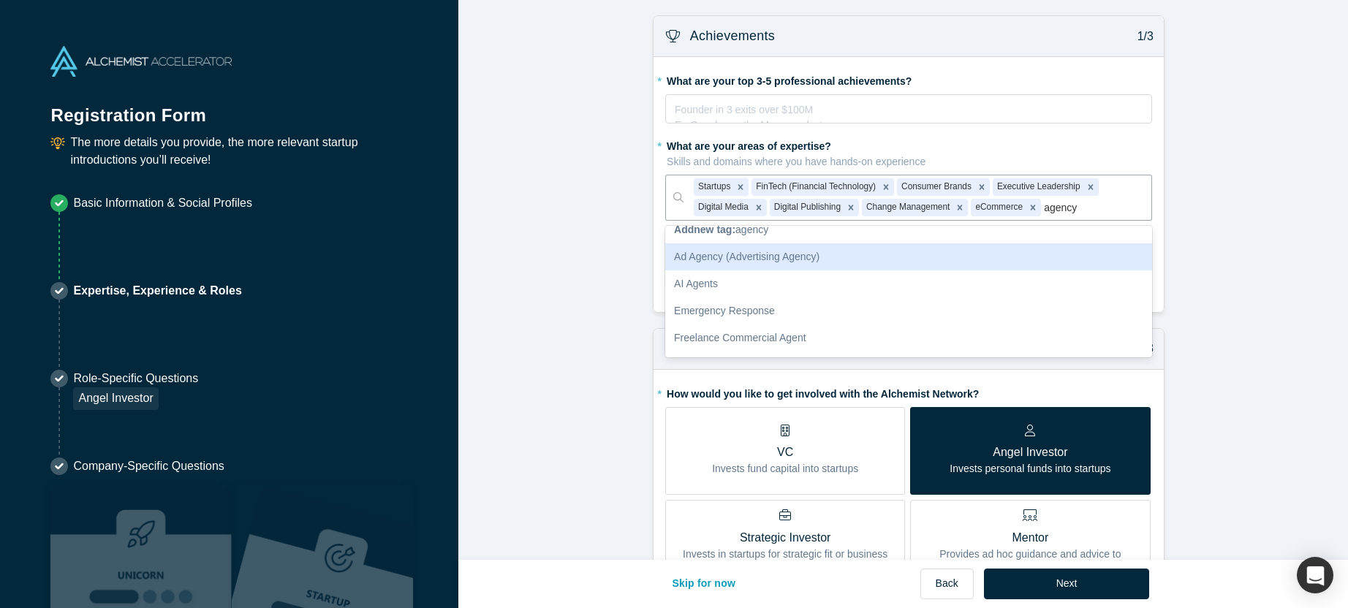
click at [929, 263] on div "Ad Agency (Advertising Agency)" at bounding box center [908, 256] width 487 height 27
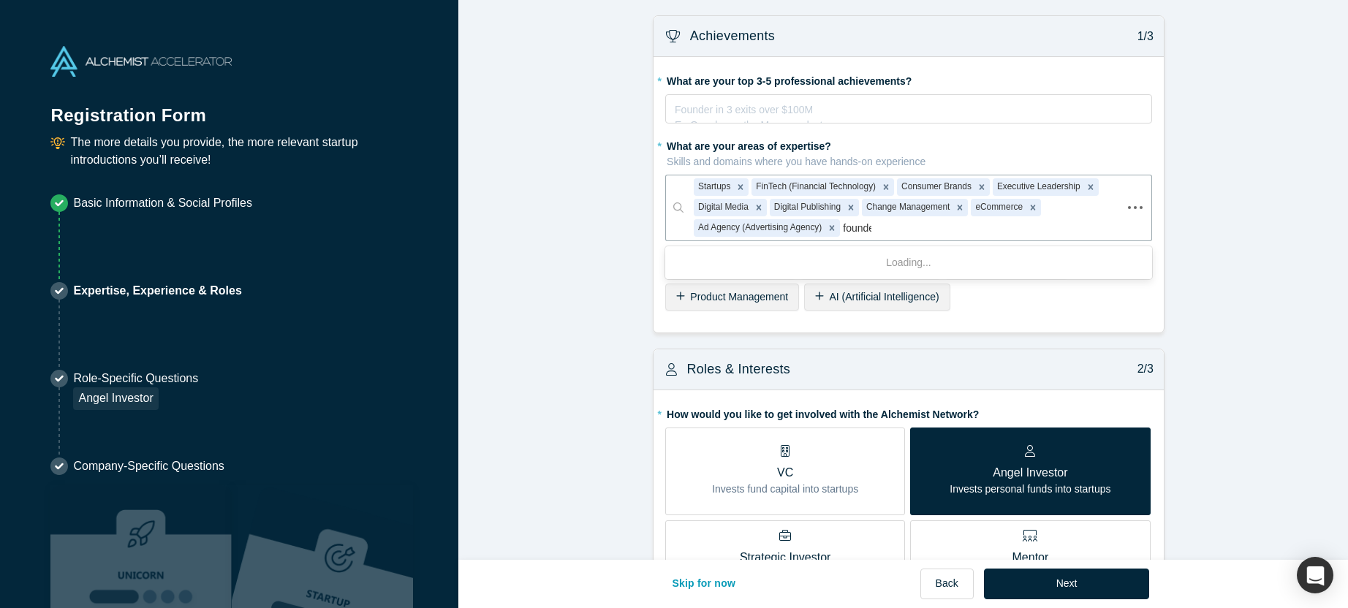
type input "founder"
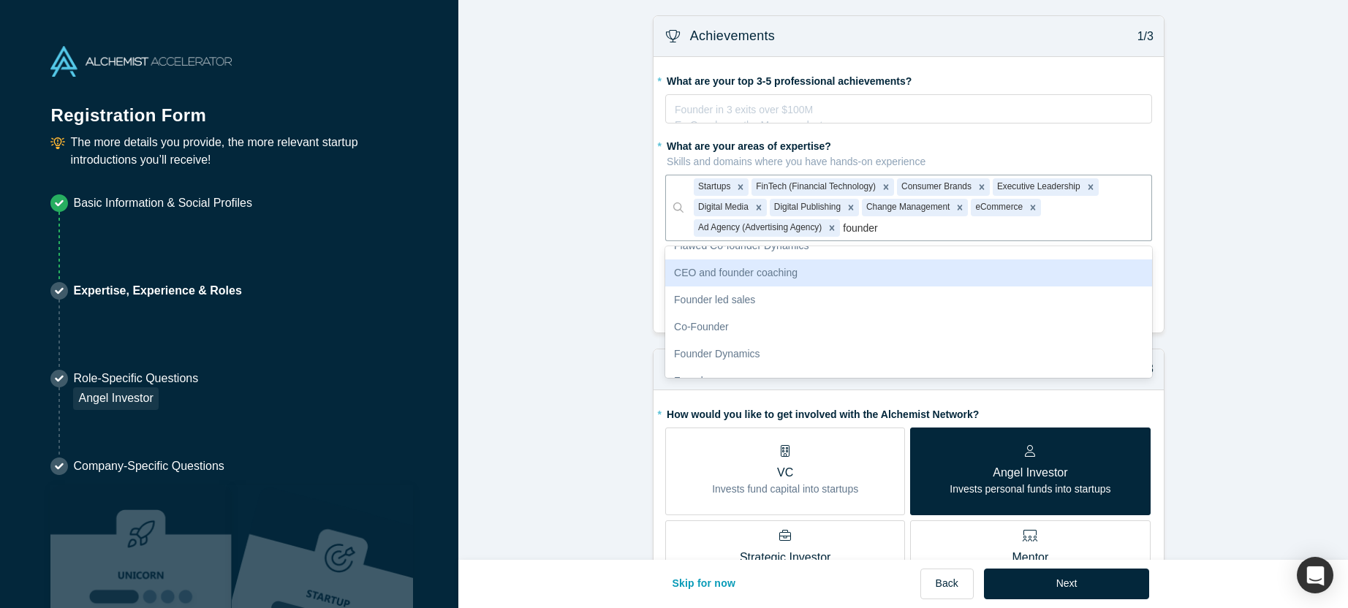
scroll to position [97, 0]
click at [937, 284] on div "CEO and founder coaching" at bounding box center [908, 273] width 487 height 27
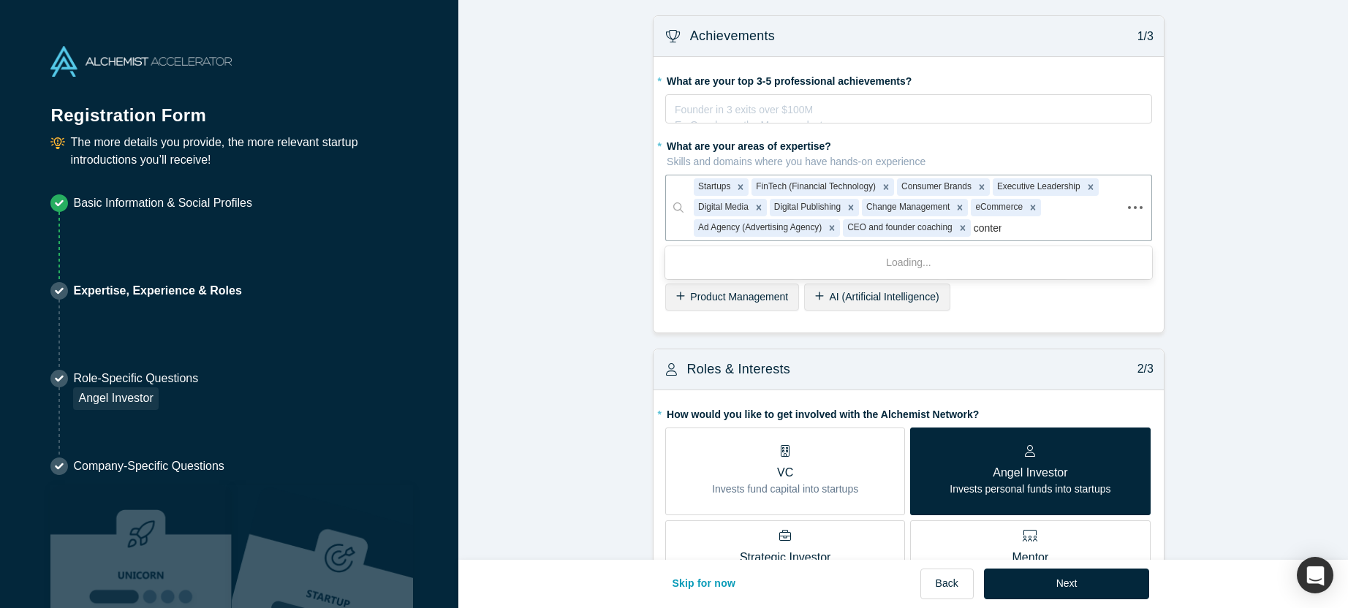
type input "content"
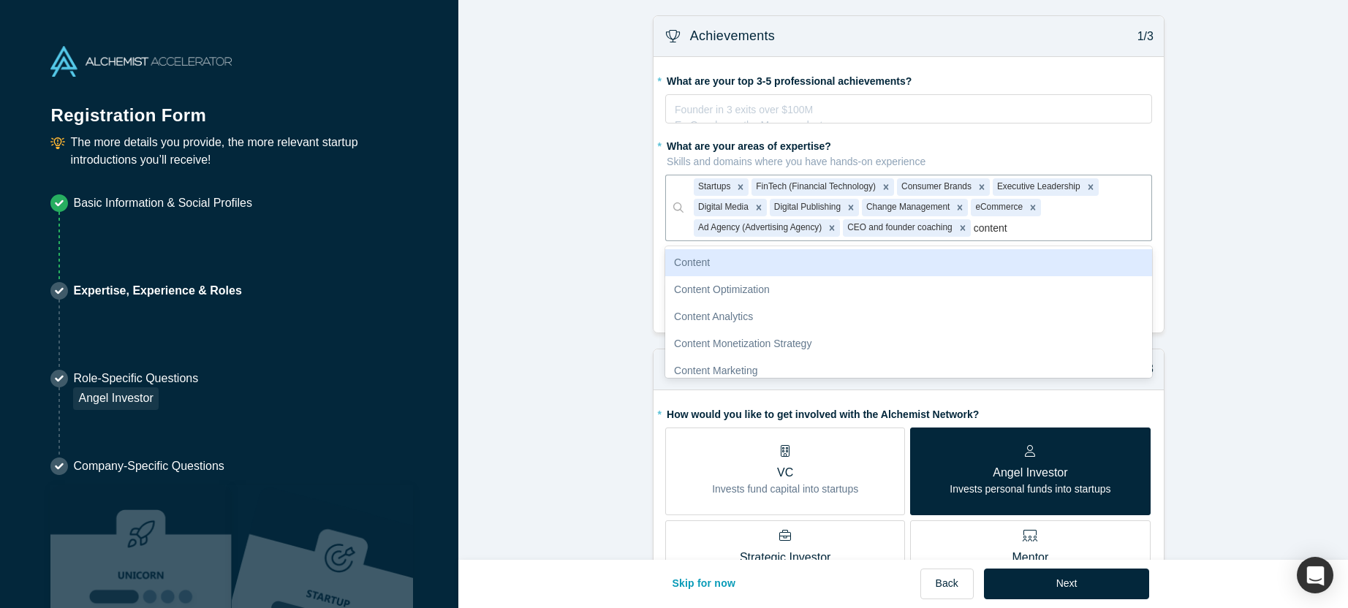
click at [916, 268] on div "Content" at bounding box center [908, 262] width 487 height 27
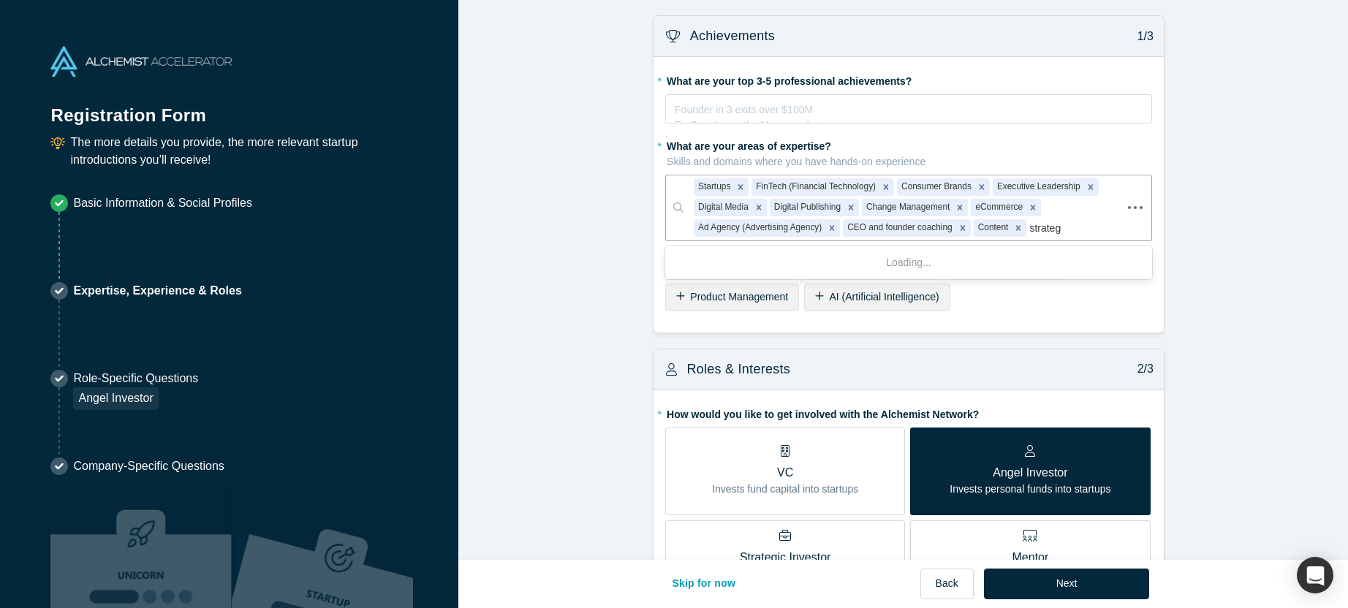
type input "strategy"
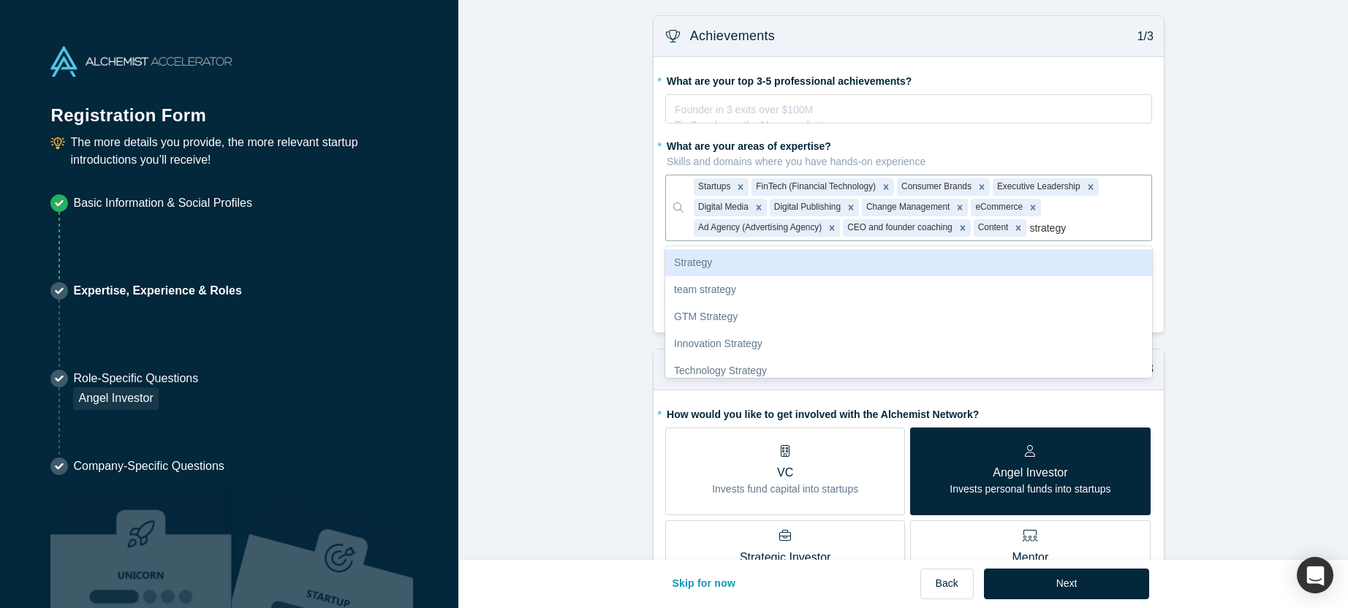
click at [832, 258] on div "Strategy" at bounding box center [908, 262] width 487 height 27
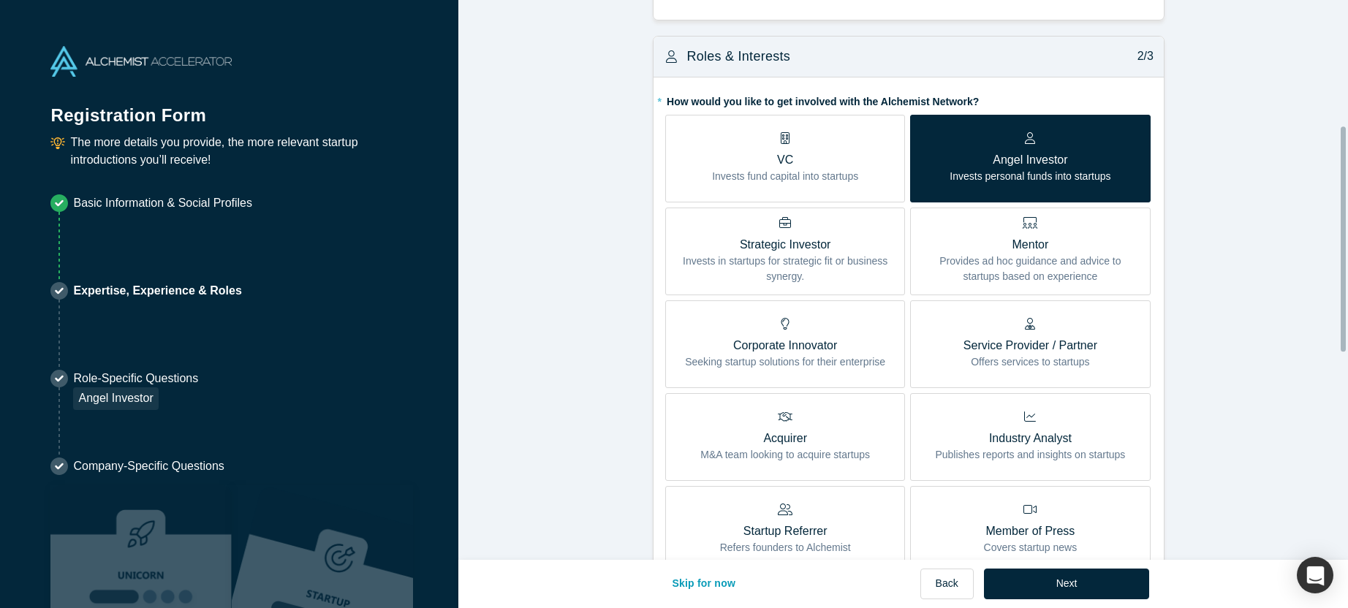
scroll to position [314, 0]
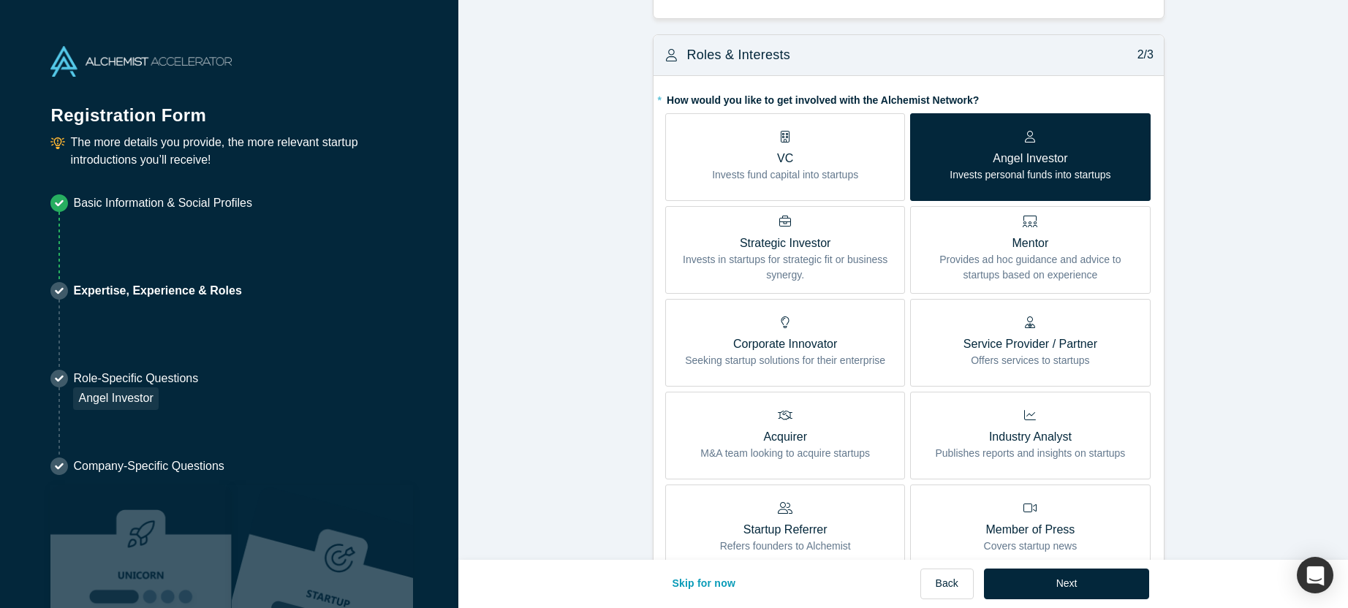
click at [1094, 273] on p "Provides ad hoc guidance and advice to startups based on experience" at bounding box center [1030, 267] width 218 height 31
click at [0, 0] on input "Mentor Provides ad hoc guidance and advice to startups based on experience" at bounding box center [0, 0] width 0 height 0
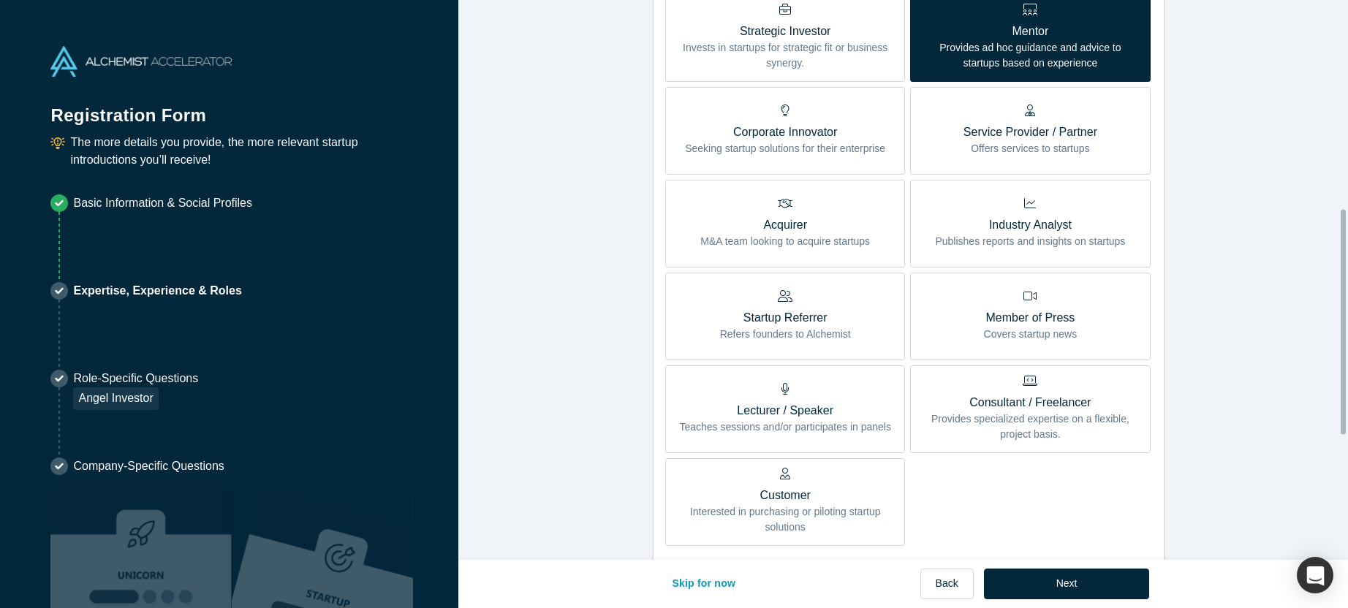
scroll to position [520, 0]
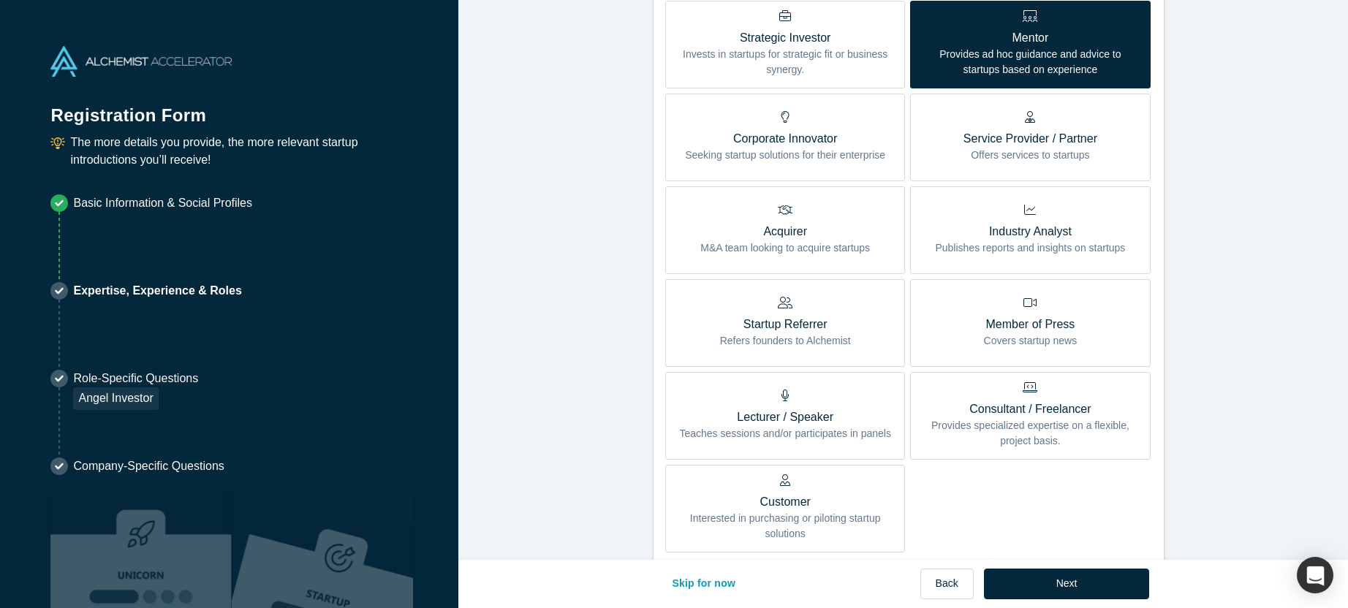
click at [1087, 435] on p "Provides specialized expertise on a flexible, project basis." at bounding box center [1030, 433] width 218 height 31
click at [0, 0] on input "Consultant / Freelancer Provides specialized expertise on a flexible, project b…" at bounding box center [0, 0] width 0 height 0
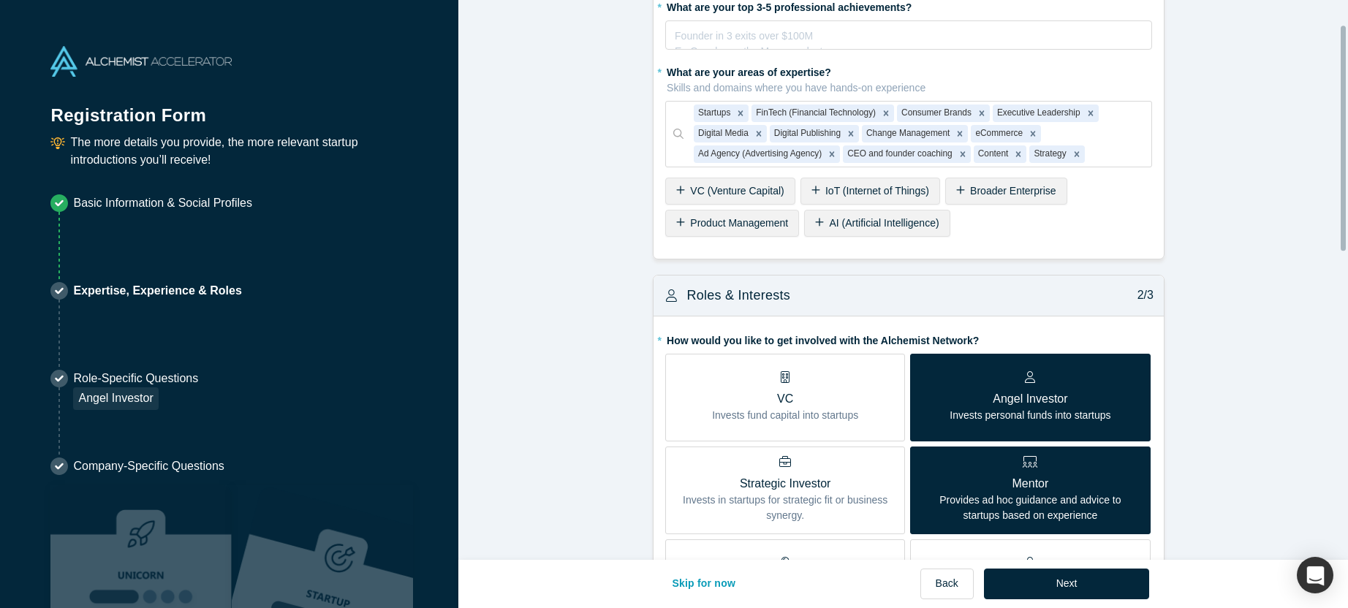
scroll to position [0, 0]
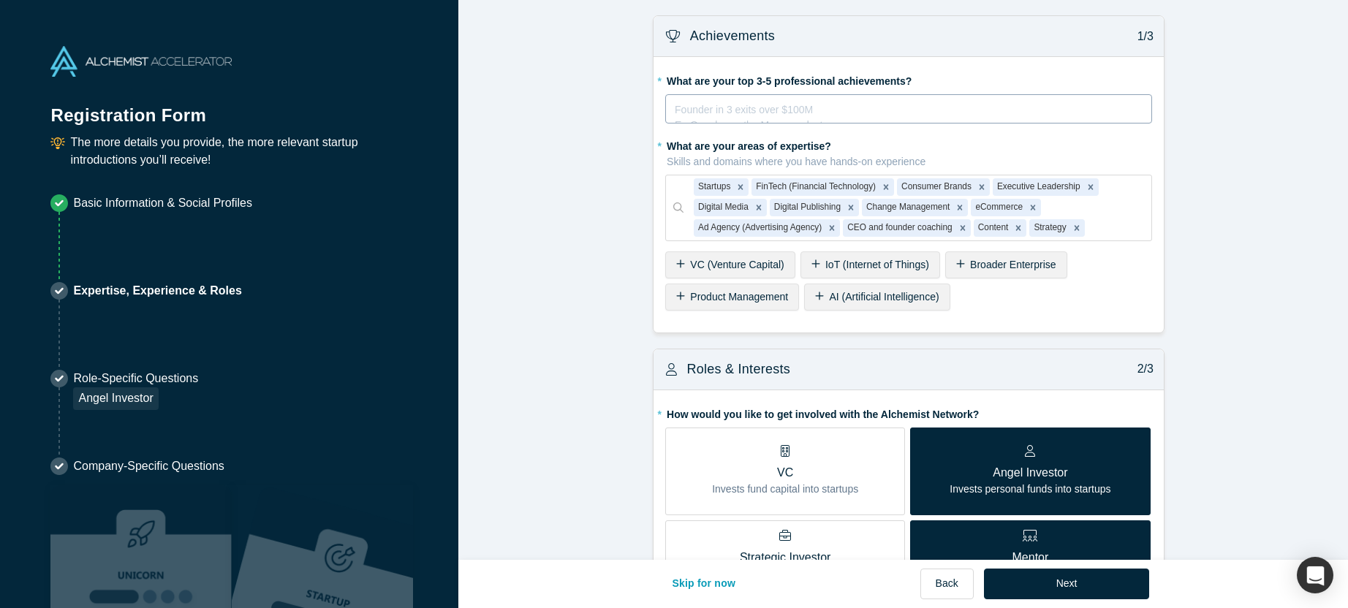
click at [781, 107] on div "rdw-editor" at bounding box center [909, 106] width 467 height 15
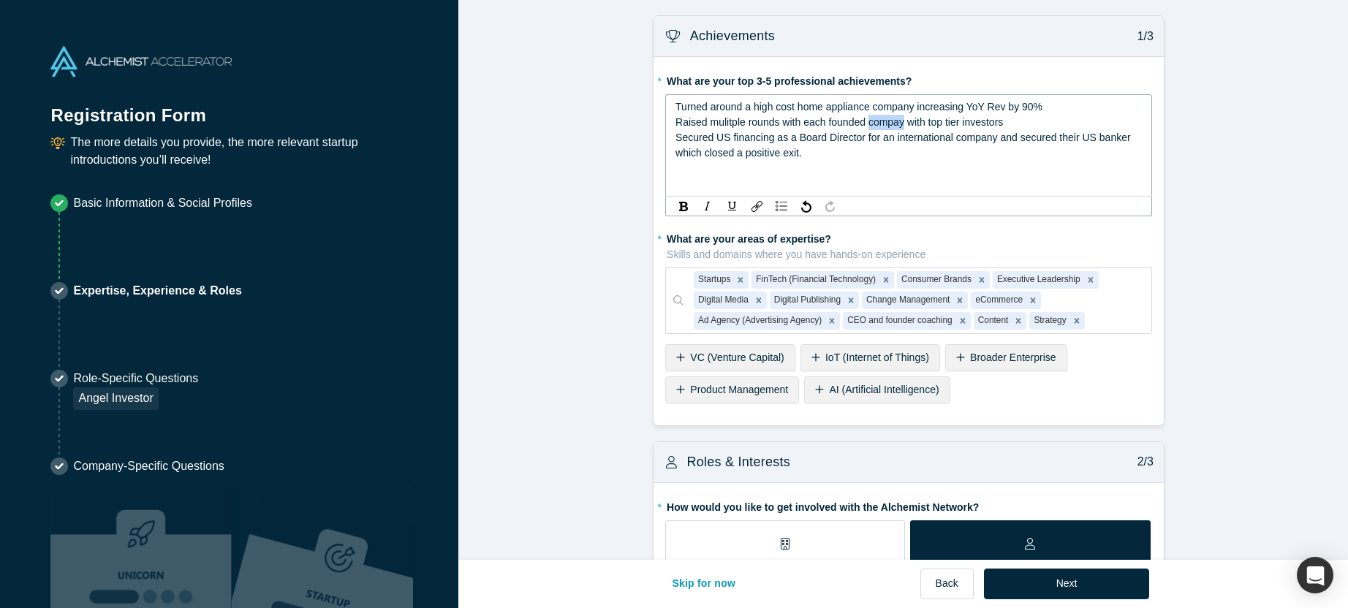
click at [898, 123] on span "Raised mulitple rounds with each founded compay with top tier investors" at bounding box center [840, 122] width 328 height 12
click at [1010, 123] on div "Raised multiple rounds with each founded company with top tier investors" at bounding box center [909, 122] width 467 height 15
click at [1092, 322] on div "Startups FinTech (Financial Technology) Consumer Brands Executive Leadership Di…" at bounding box center [908, 301] width 487 height 67
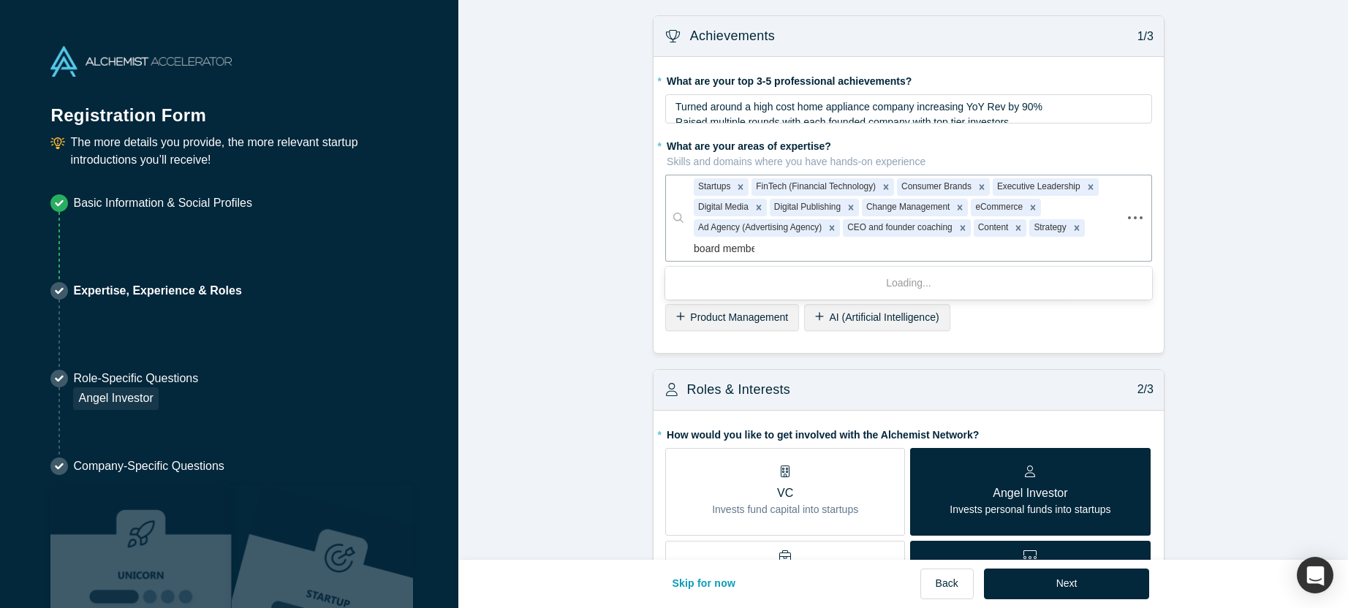
type input "board member"
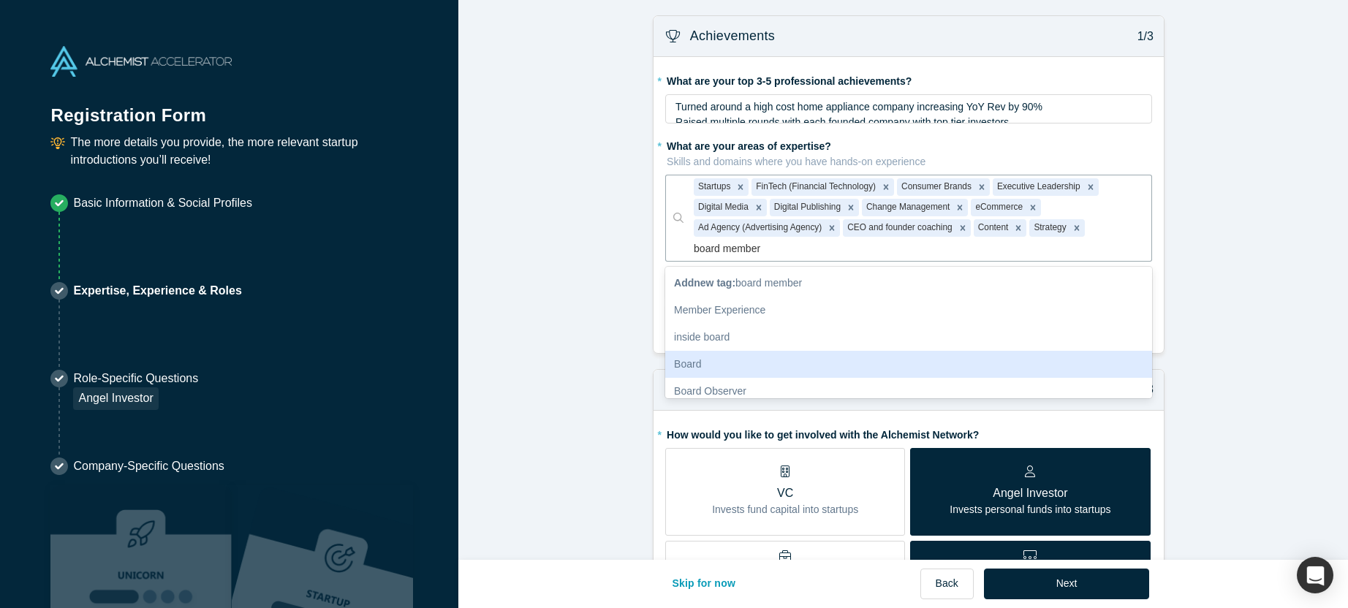
click at [963, 362] on div "Board" at bounding box center [908, 364] width 487 height 27
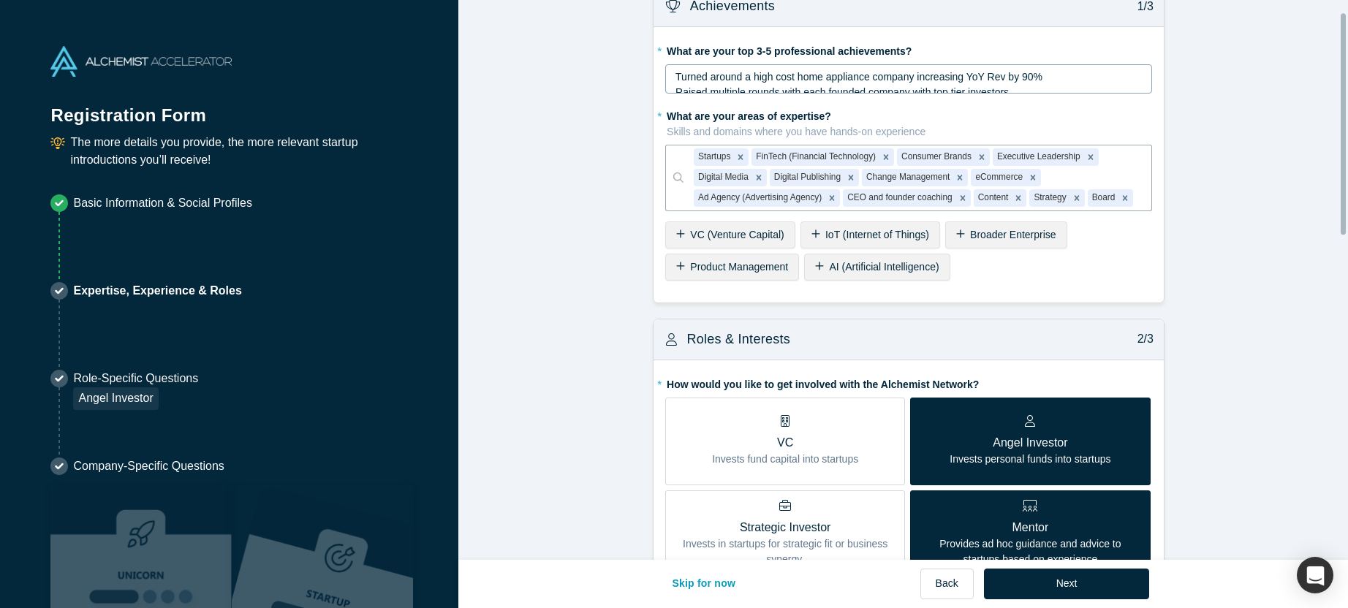
scroll to position [27, 0]
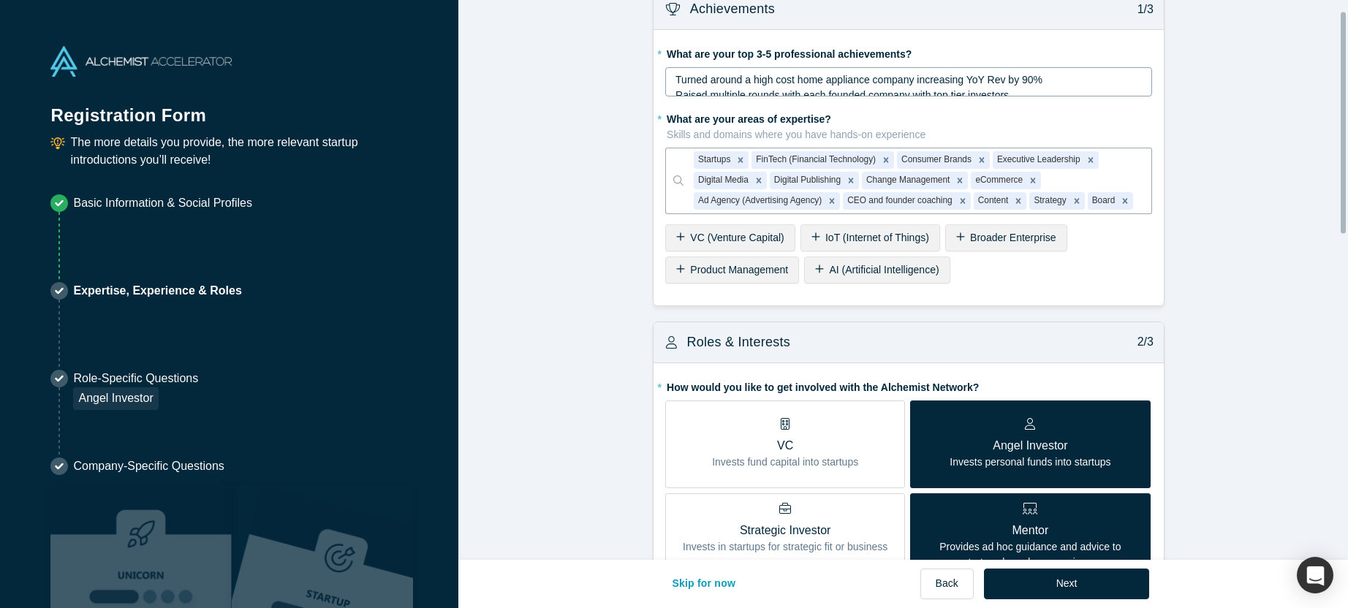
click at [1058, 86] on div "Turned around a high cost home appliance company increasing YoY Rev by 90%" at bounding box center [909, 79] width 467 height 15
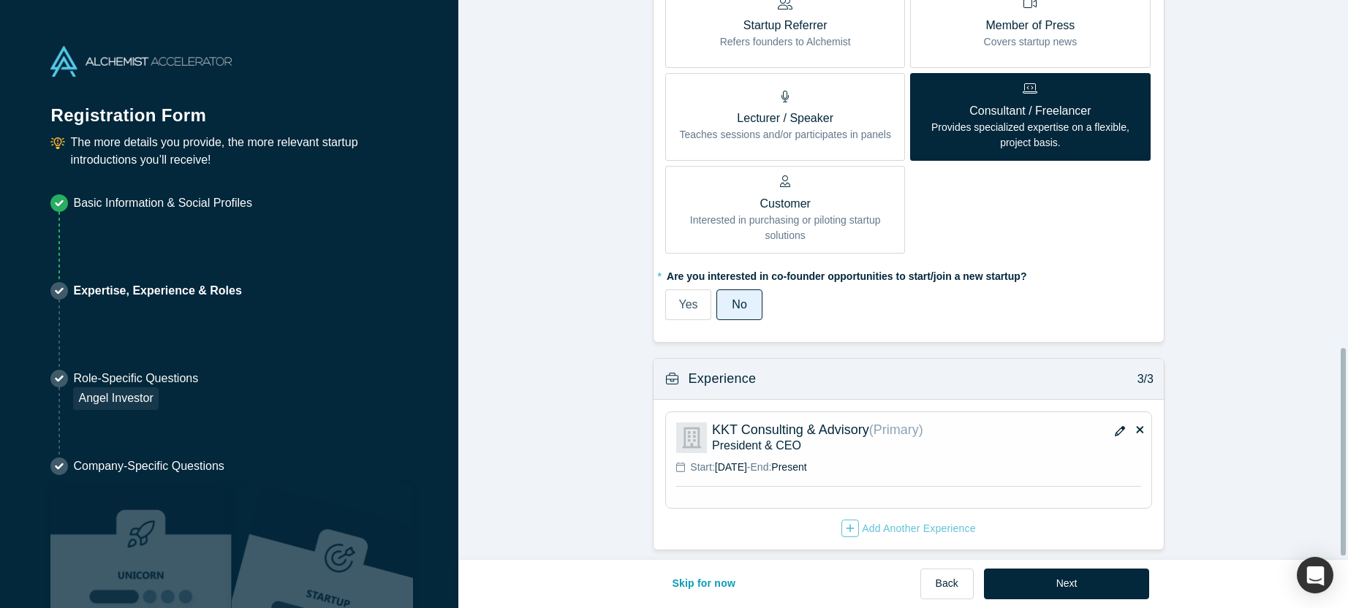
scroll to position [943, 0]
click at [1088, 586] on button "Next" at bounding box center [1067, 584] width 166 height 31
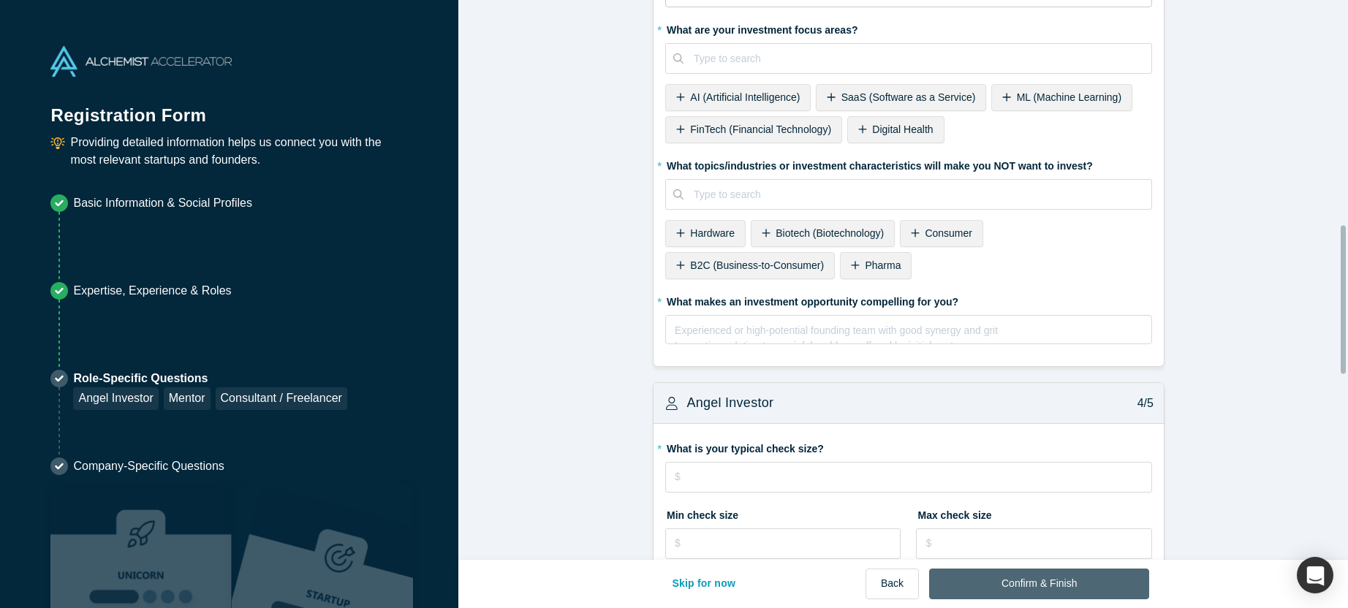
scroll to position [0, 0]
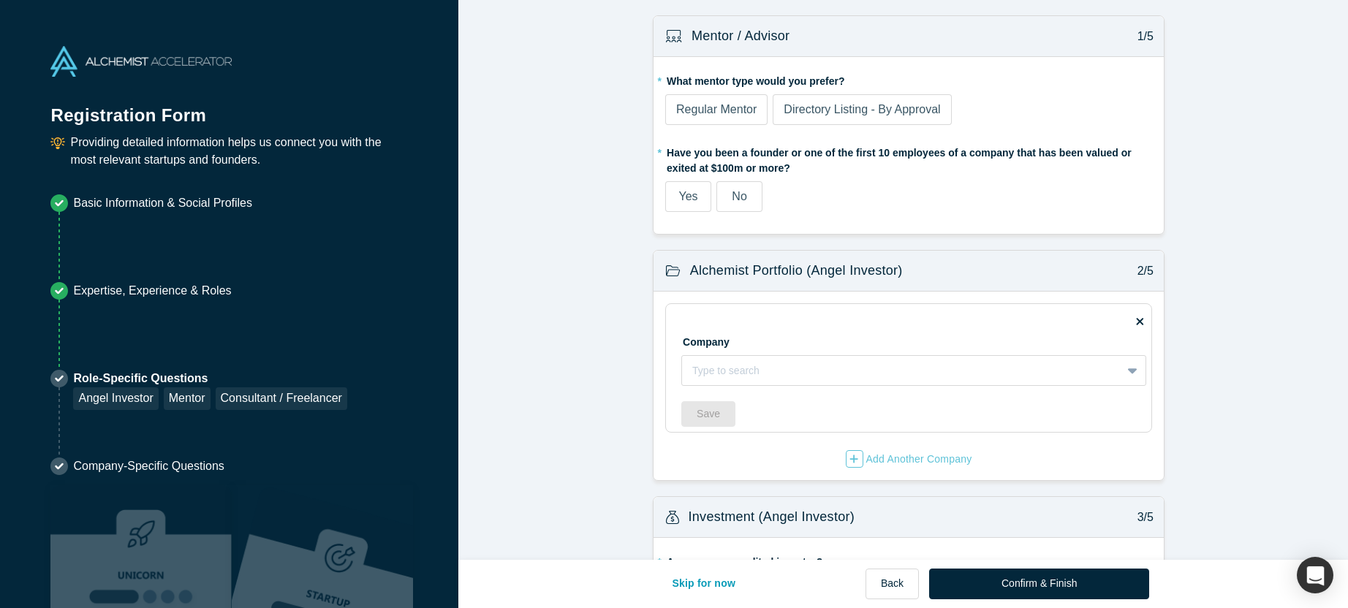
click at [741, 198] on label "No" at bounding box center [740, 196] width 46 height 31
click at [0, 0] on input "No" at bounding box center [0, 0] width 0 height 0
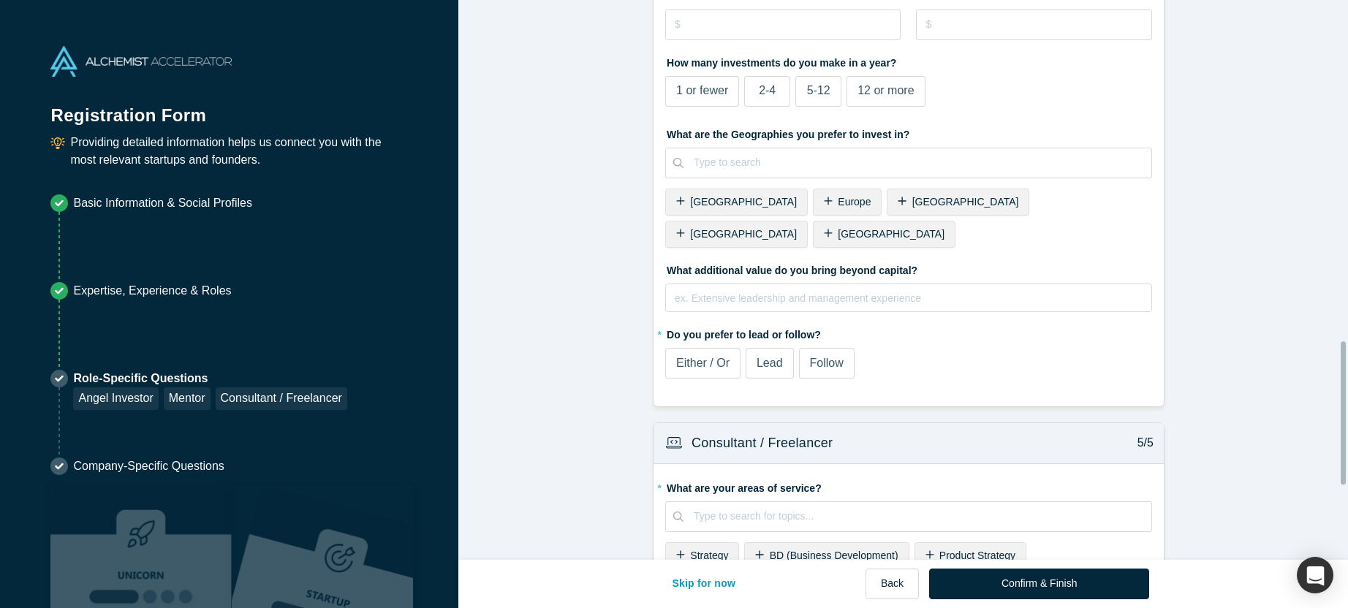
scroll to position [1620, 0]
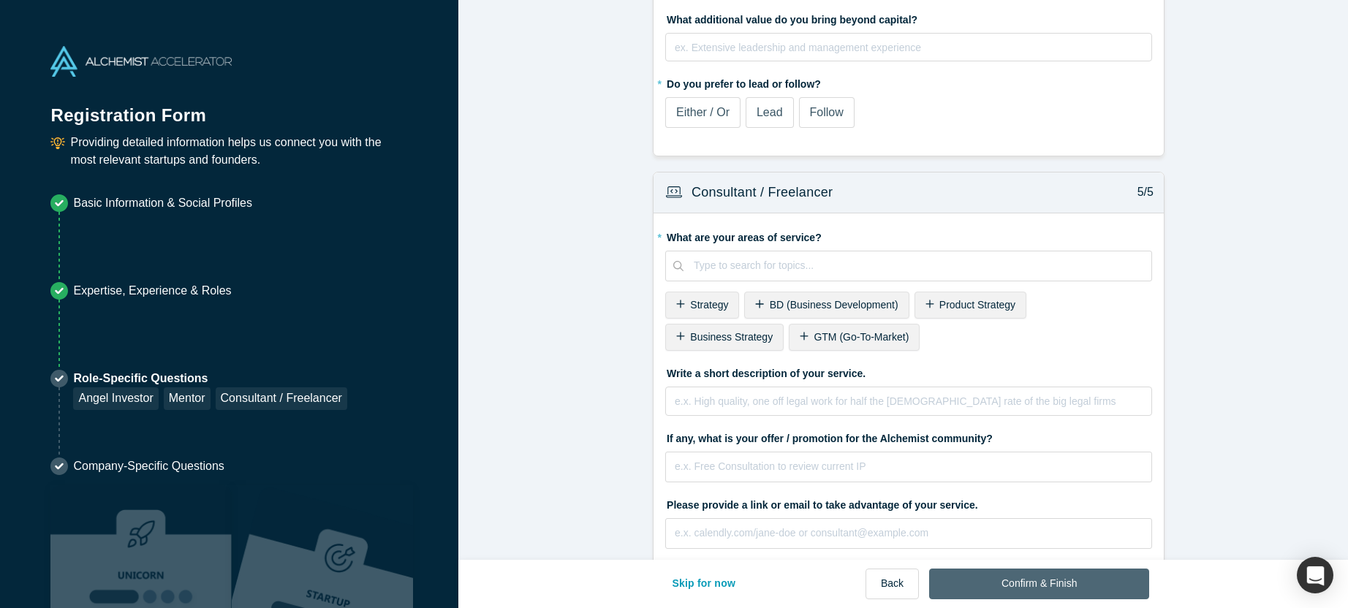
click at [1043, 586] on button "Confirm & Finish" at bounding box center [1039, 584] width 220 height 31
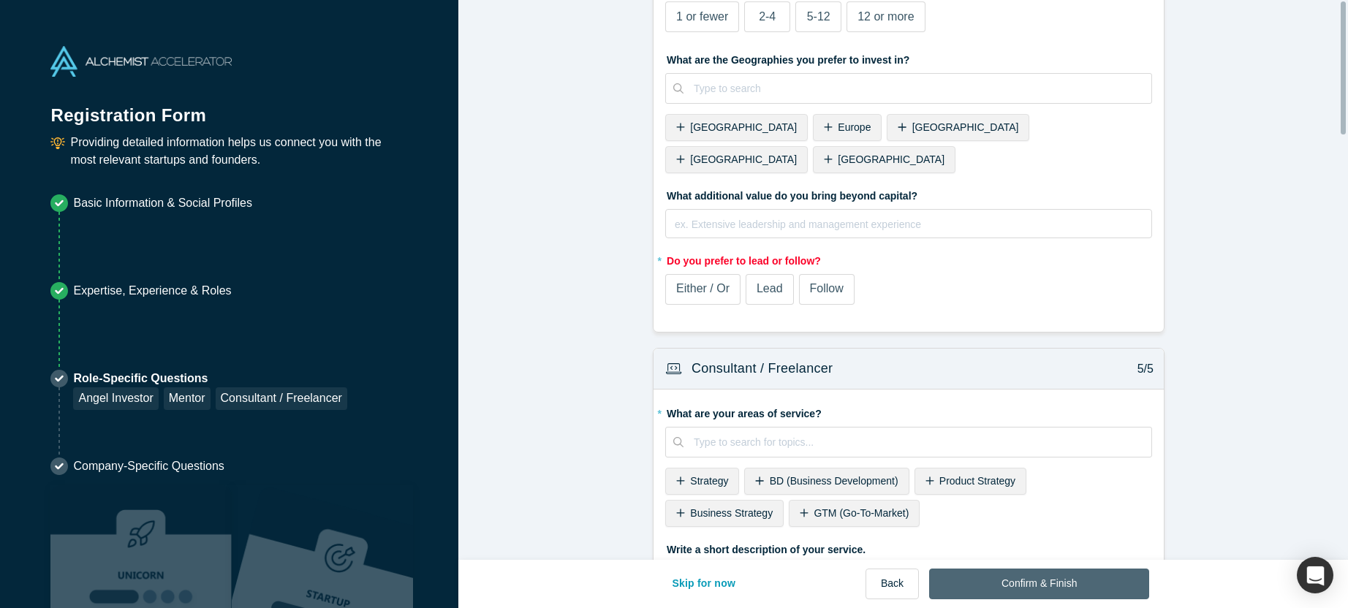
scroll to position [0, 0]
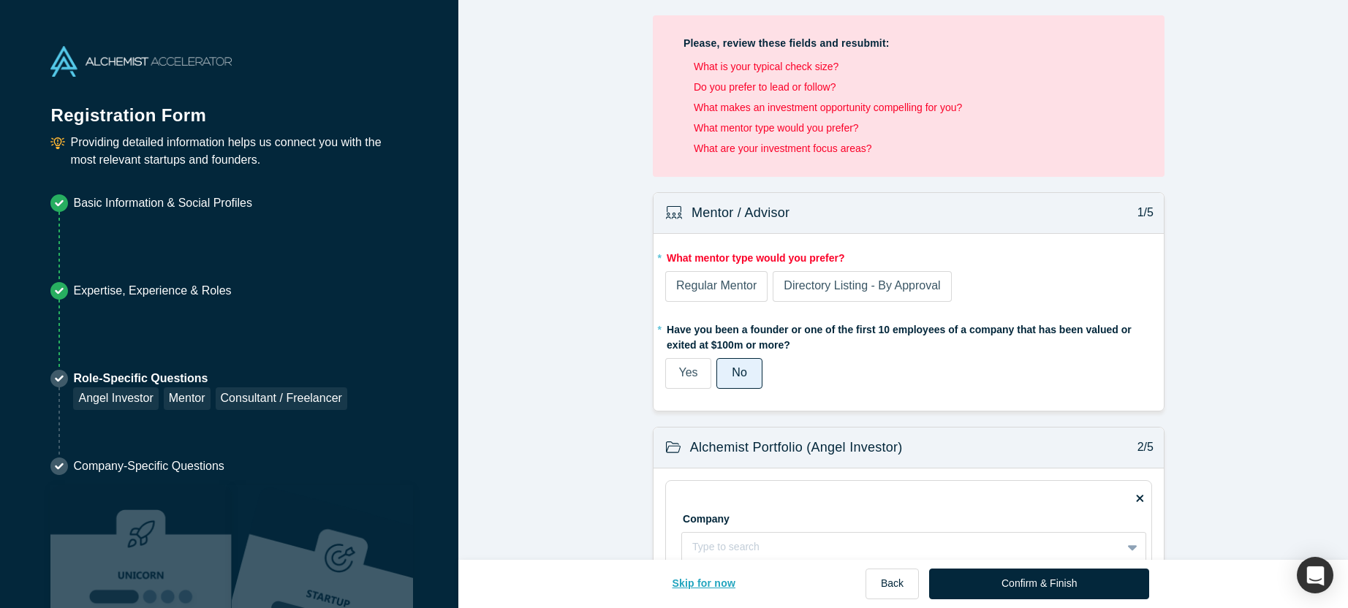
click at [709, 591] on button "Skip for now" at bounding box center [704, 584] width 94 height 31
